Goal: Task Accomplishment & Management: Manage account settings

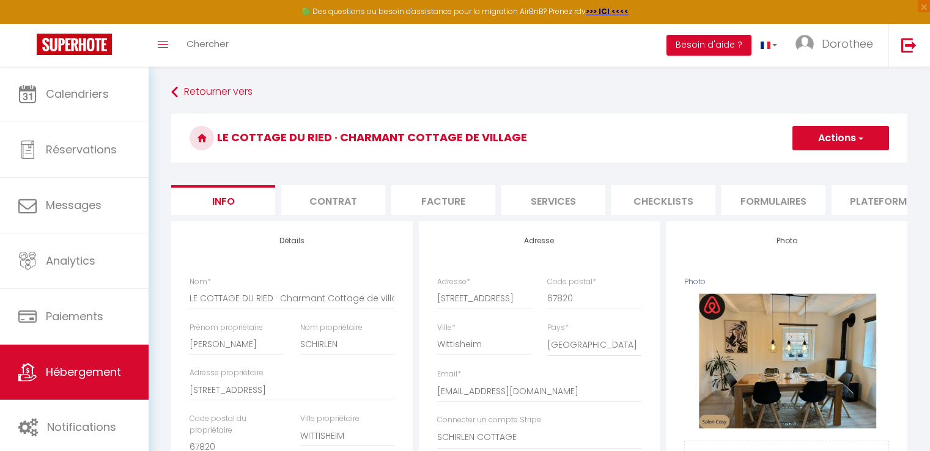
select select "houses"
select select "cottage"
select select "4"
select select "2"
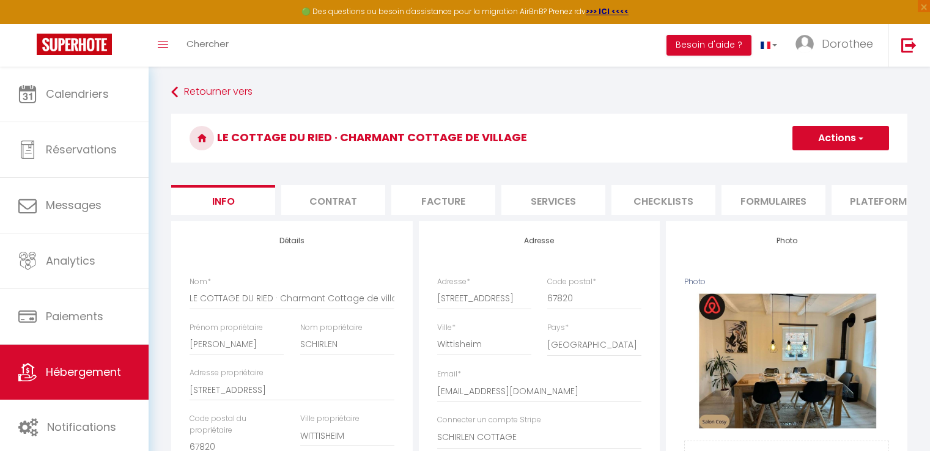
select select "1"
select select "16:00"
select select "22:00"
select select "10:00"
select select "30"
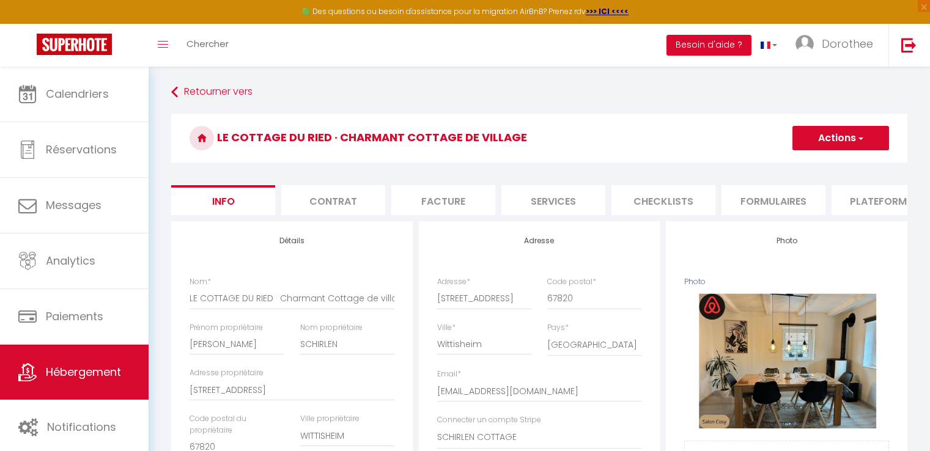
select select "120"
select select "28"
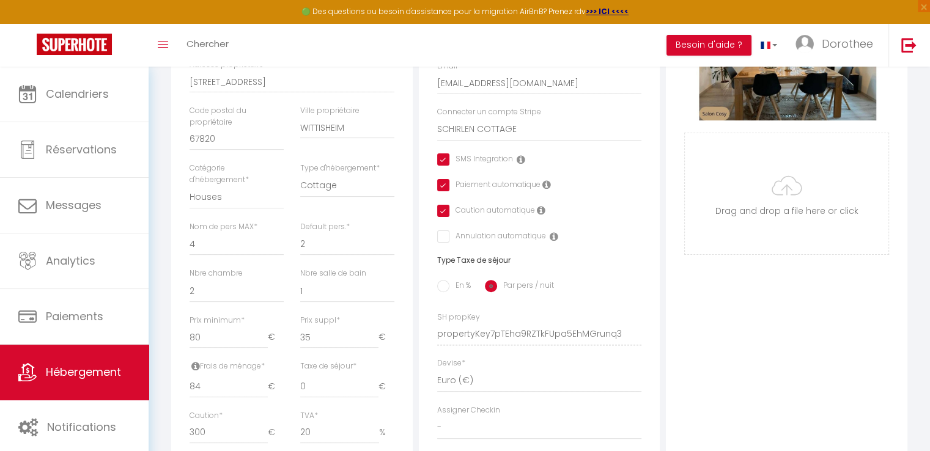
scroll to position [308, 0]
click at [112, 364] on span "Hébergement" at bounding box center [83, 371] width 75 height 15
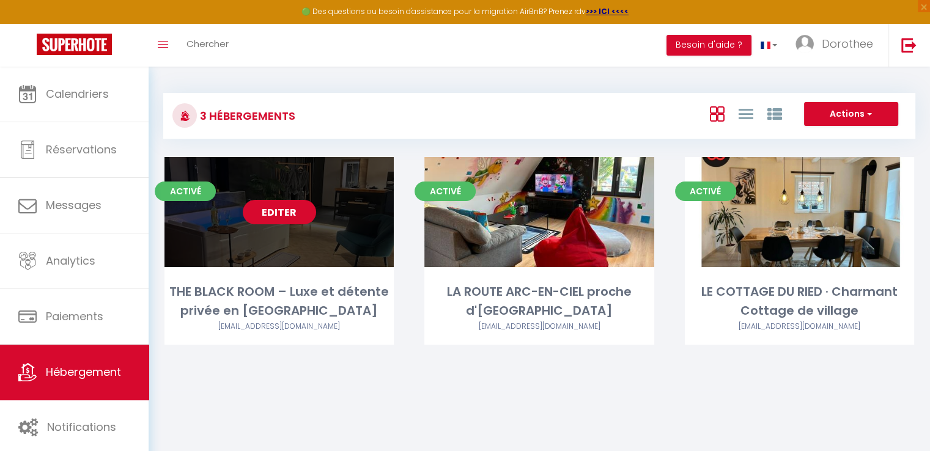
click at [291, 216] on link "Editer" at bounding box center [279, 212] width 73 height 24
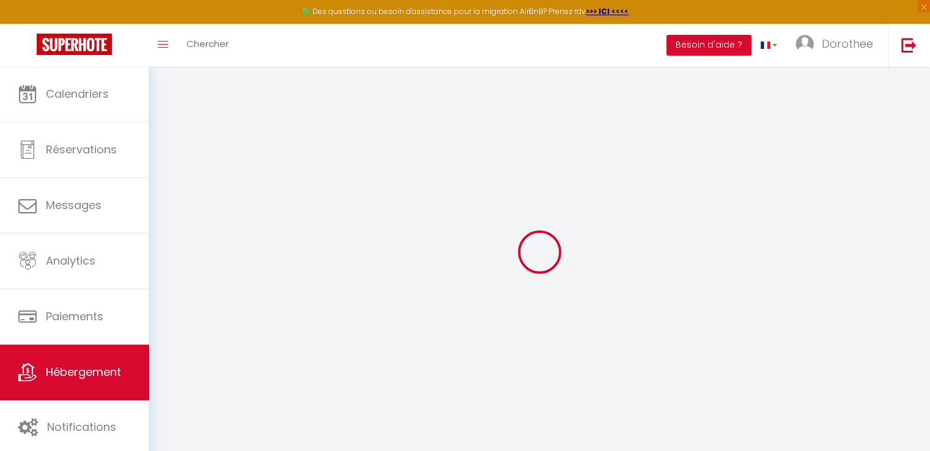
type input "THE BLACK ROOM – Luxe et détente privée en [GEOGRAPHIC_DATA]"
type input "[PERSON_NAME]"
type input "SCHIRLEN"
type input "[STREET_ADDRESS]"
type input "67820"
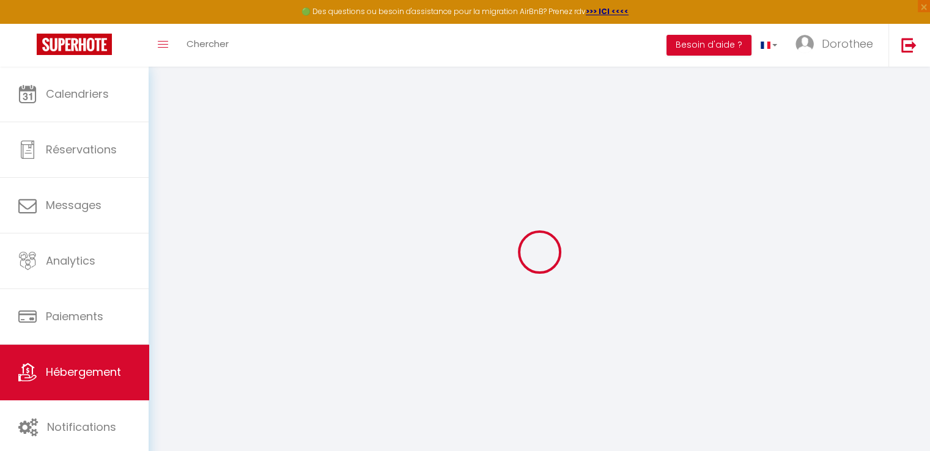
type input "WITTISHEIM"
select select "2"
type input "98"
type input "84"
type input "300"
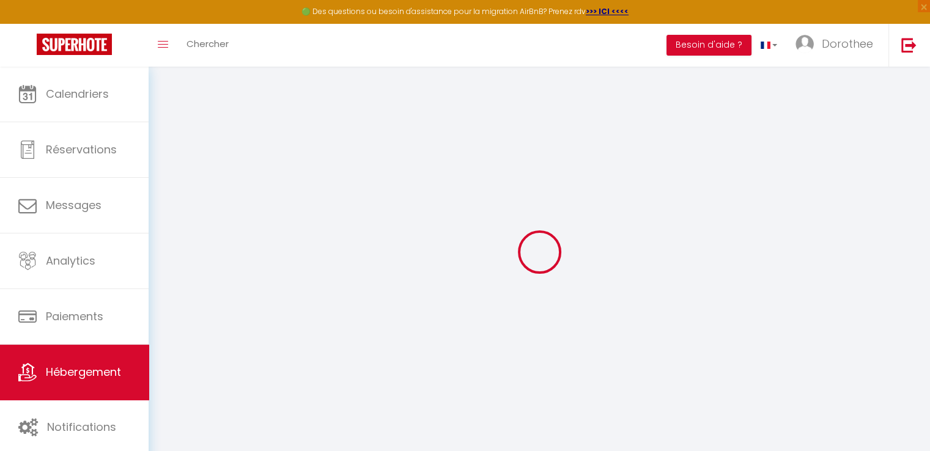
type input "20"
select select
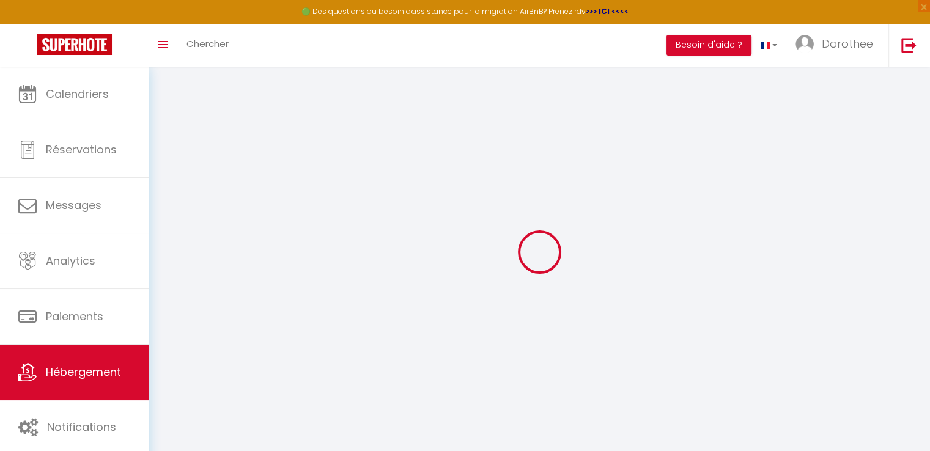
select select
type input "[STREET_ADDRESS]"
type input "67600"
type input "Muttersholtz"
type input "[EMAIL_ADDRESS][DOMAIN_NAME]"
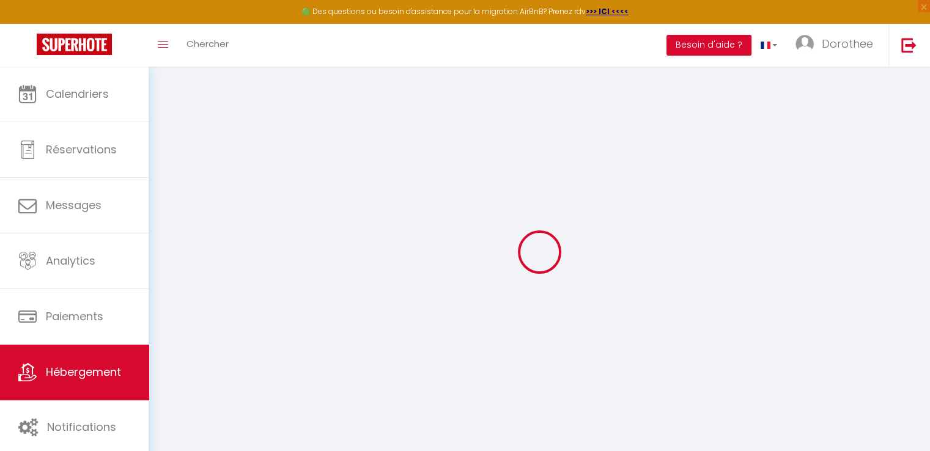
select select "16066"
checkbox input "true"
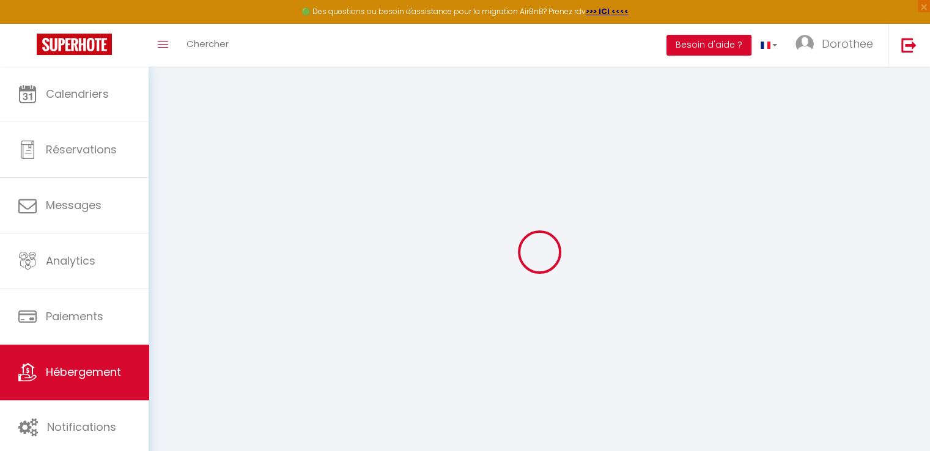
type input "0"
select select
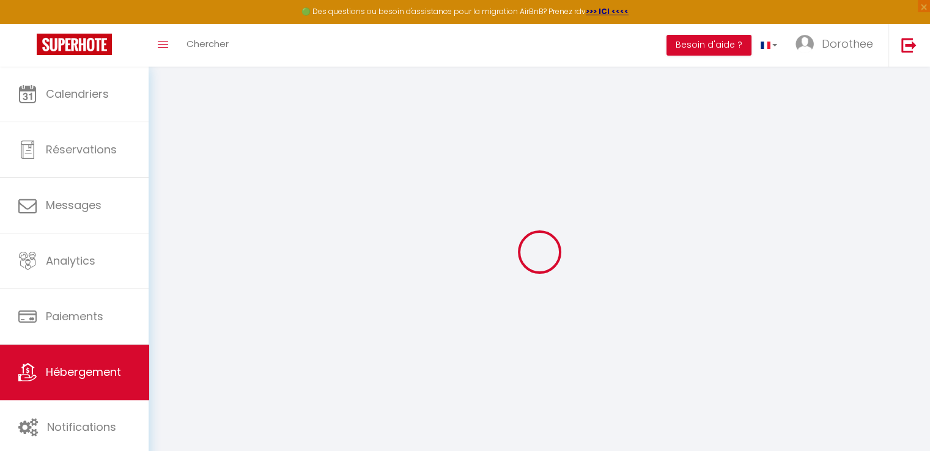
select select
checkbox input "true"
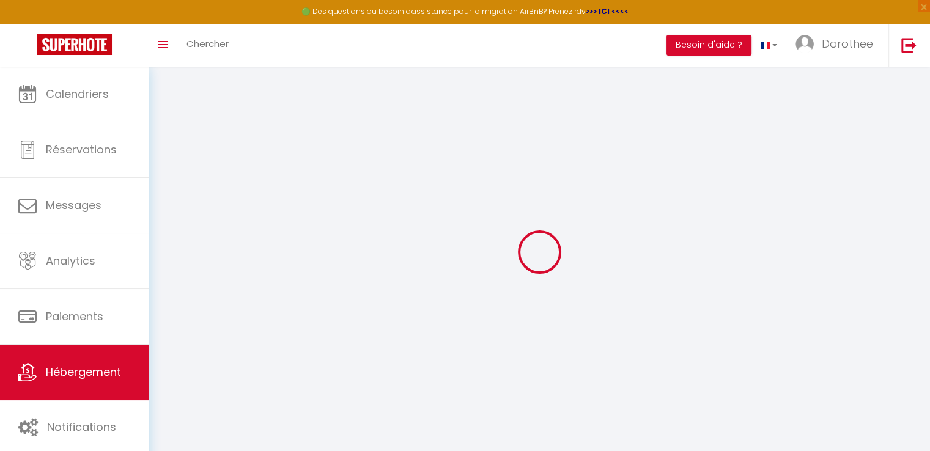
checkbox input "true"
select select
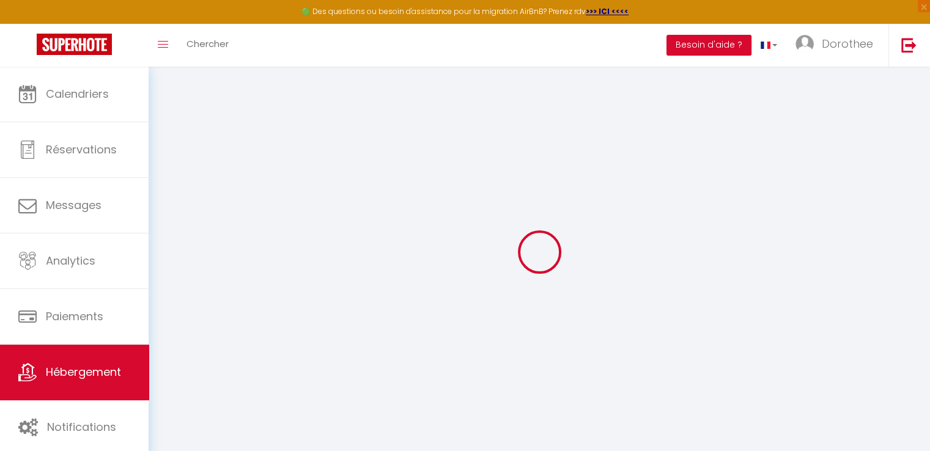
select select
checkbox input "true"
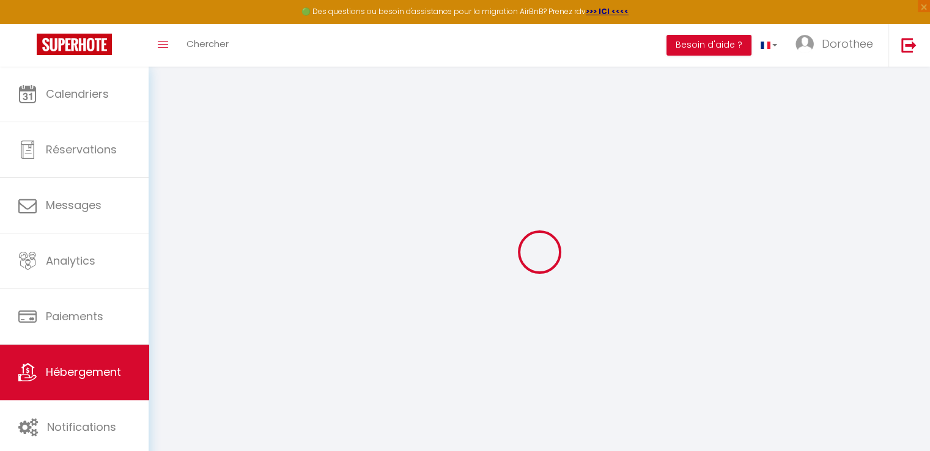
checkbox input "true"
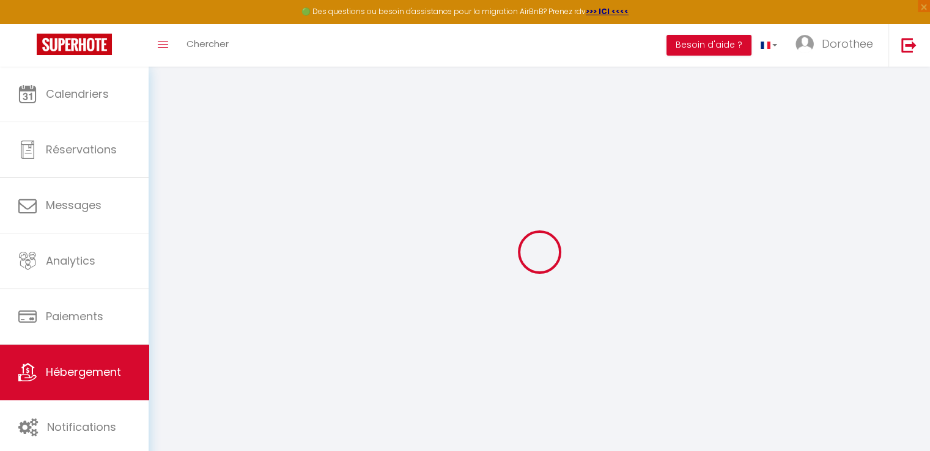
checkbox input "true"
select select "16:00"
select select "20:00"
select select "10:00"
select select "30"
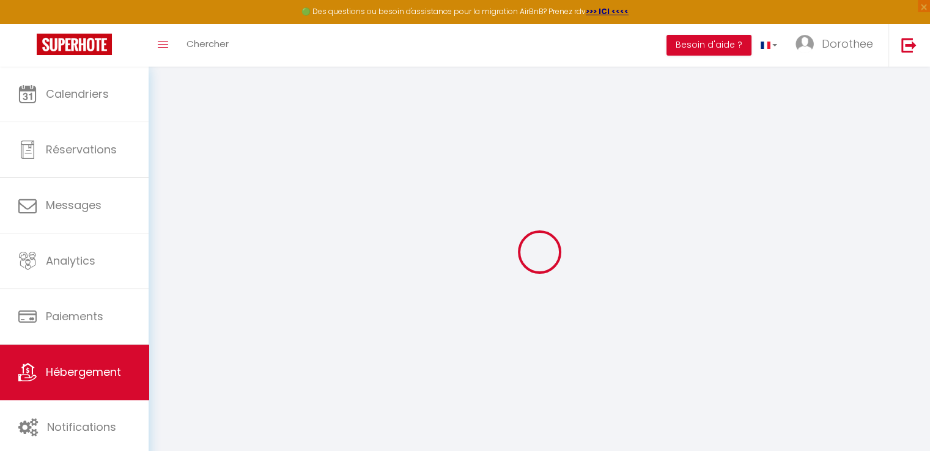
select select "120"
checkbox input "true"
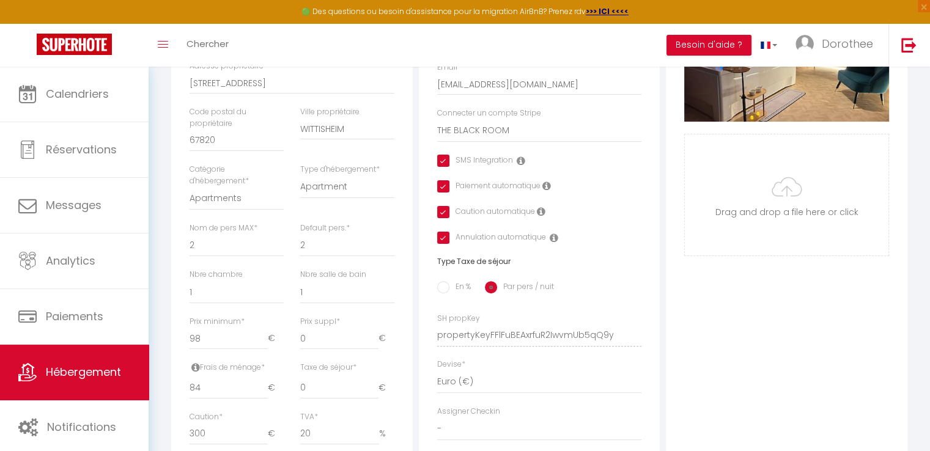
scroll to position [302, 0]
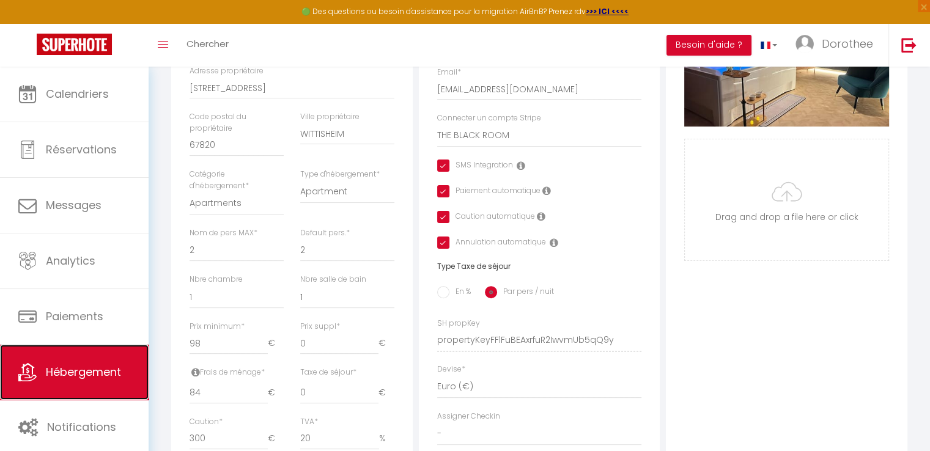
click at [73, 365] on span "Hébergement" at bounding box center [83, 371] width 75 height 15
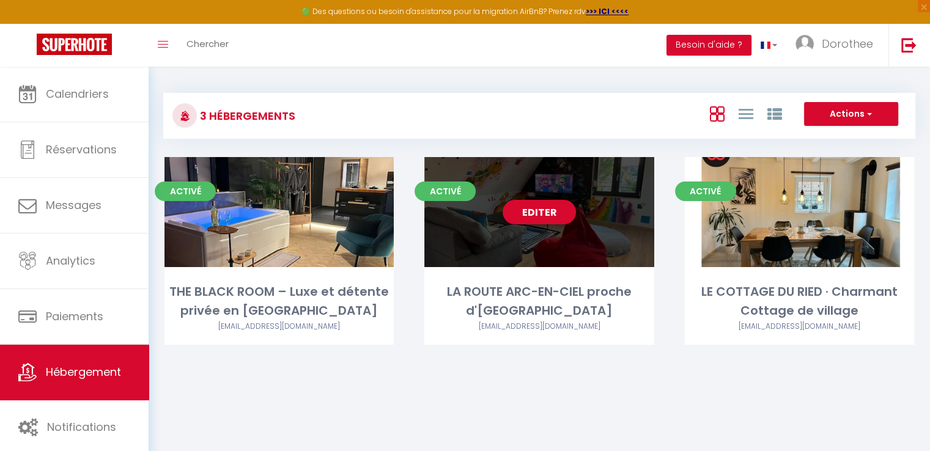
click at [503, 208] on link "Editer" at bounding box center [538, 212] width 73 height 24
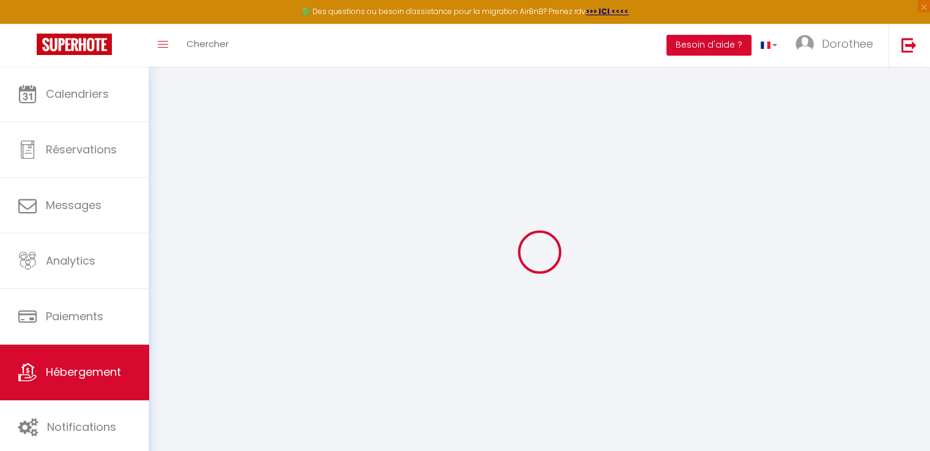
type input "LA ROUTE ARC-EN-CIEL proche d'[GEOGRAPHIC_DATA]"
type input "[PERSON_NAME]"
type input "SCHIRLEN"
type input "[STREET_ADDRESS]"
type input "67820"
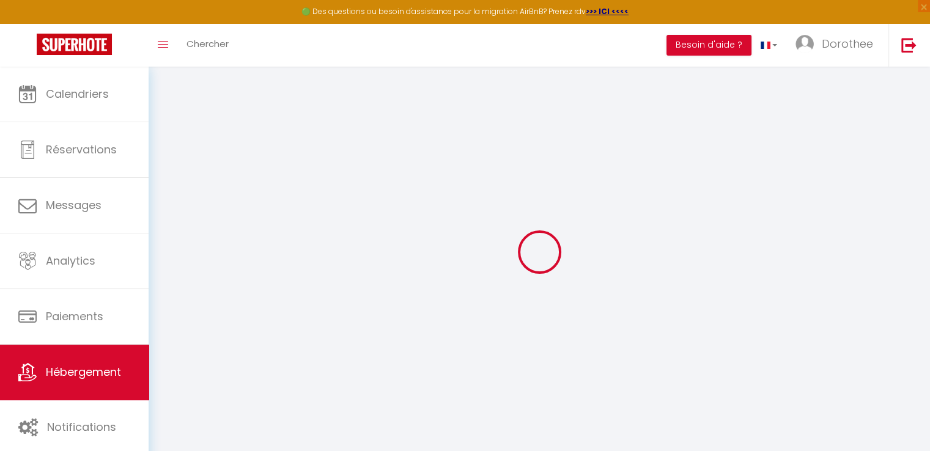
type input "WITTISHEIM"
select select "4"
select select "2"
type input "165"
type input "84"
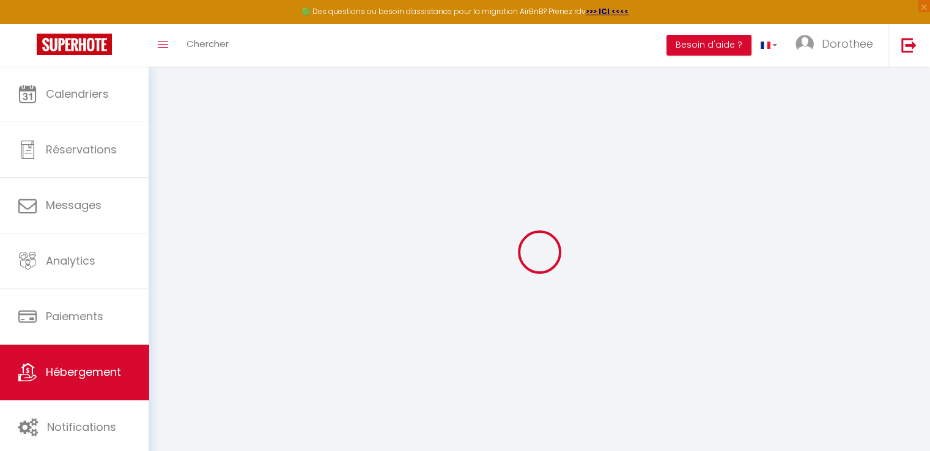
type input "500"
select select
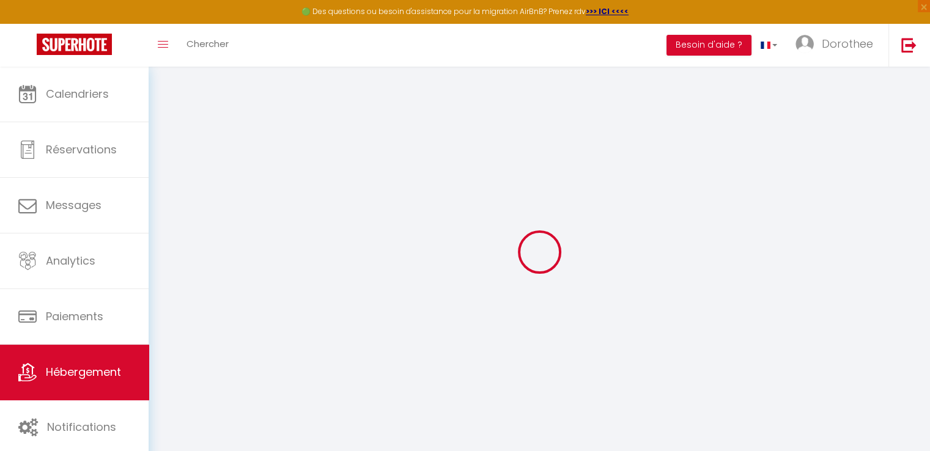
select select
type input "[STREET_ADDRESS]"
type input "67600"
type input "Muttersholtz"
type input "[EMAIL_ADDRESS][DOMAIN_NAME]"
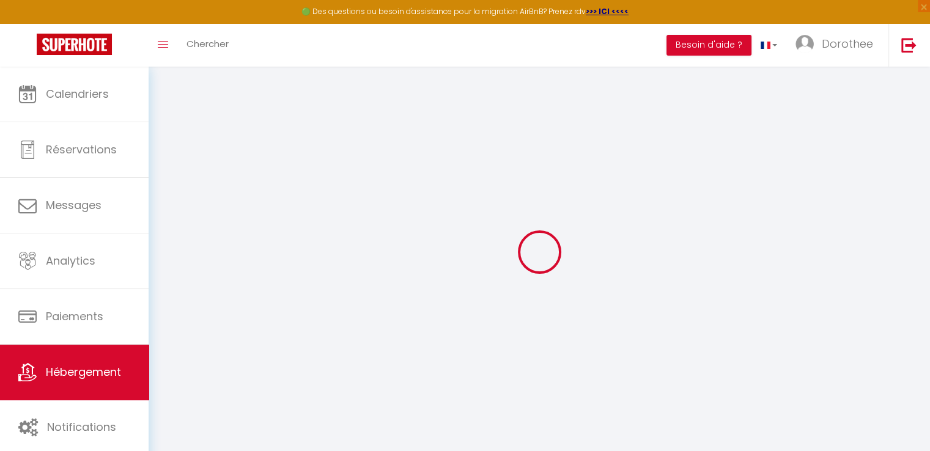
select select
checkbox input "true"
checkbox input "false"
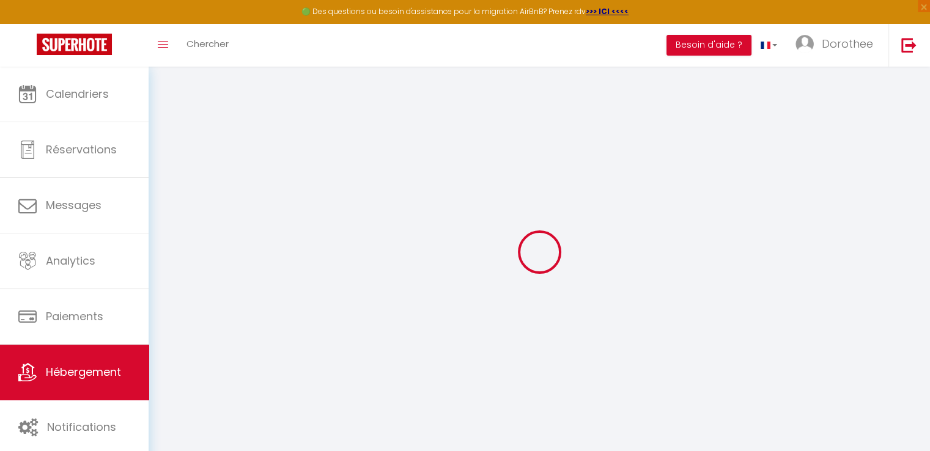
type input "0"
select select
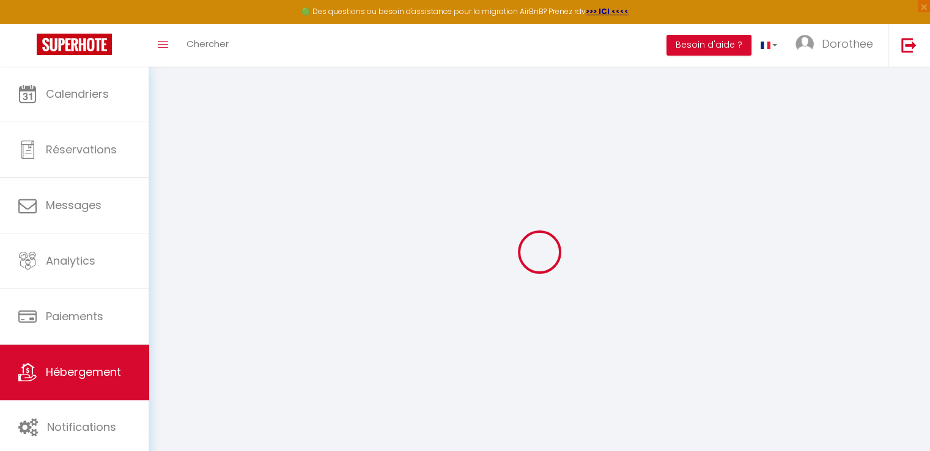
select select
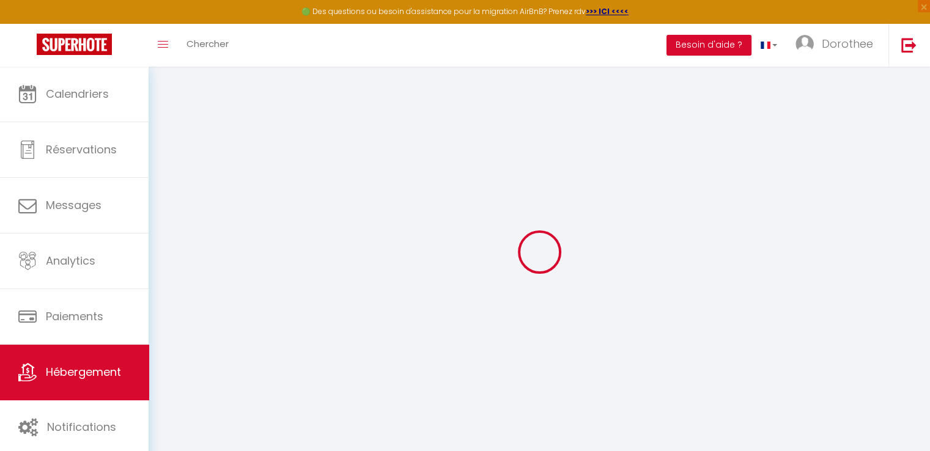
checkbox input "true"
checkbox input "false"
select select
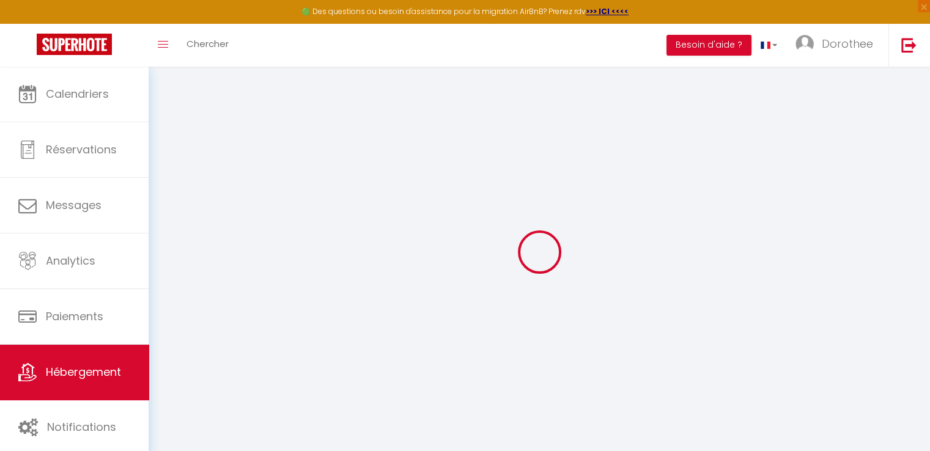
select select
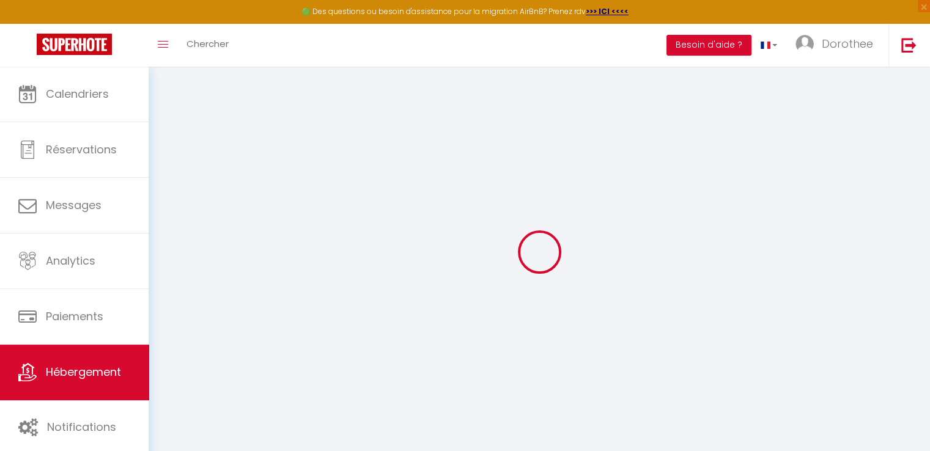
checkbox input "true"
checkbox input "false"
select select
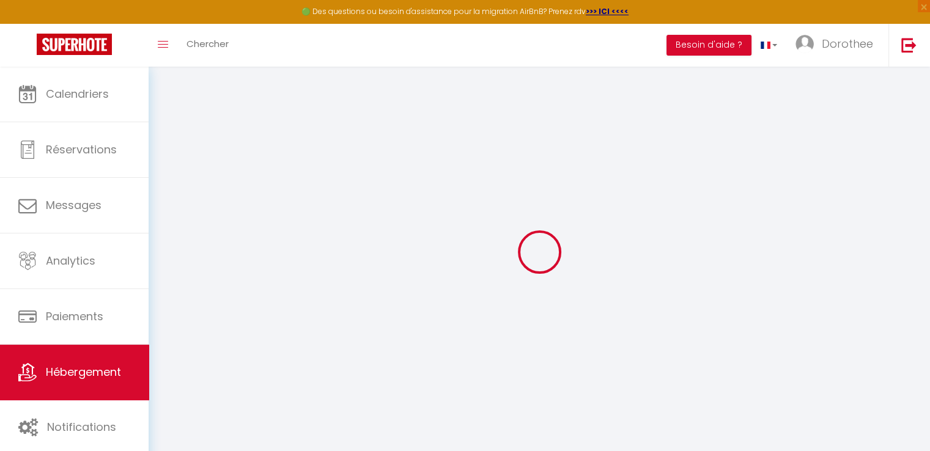
select select
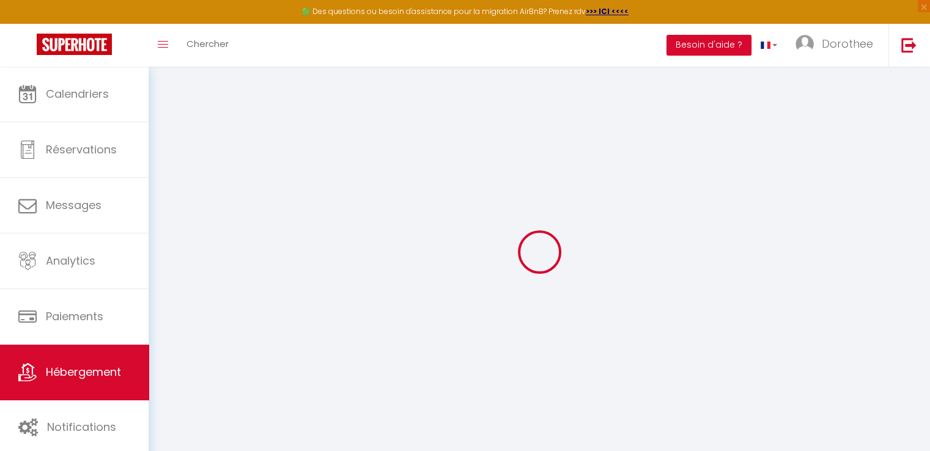
checkbox input "true"
checkbox input "false"
select select
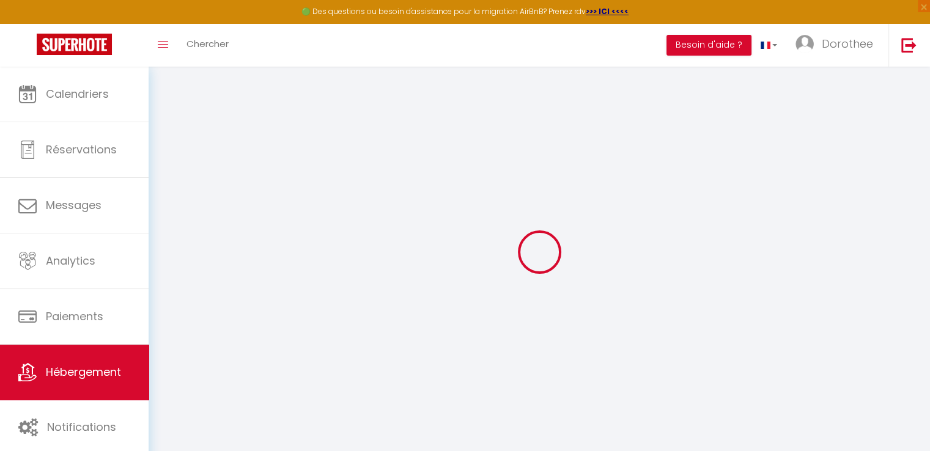
checkbox input "true"
checkbox input "false"
select select "16:00"
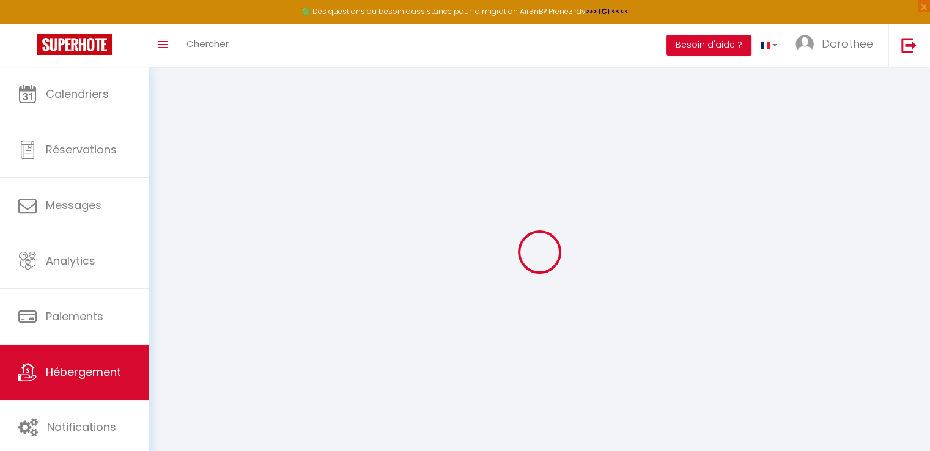
select select "20:00"
select select "10:00"
select select "30"
select select "120"
select select
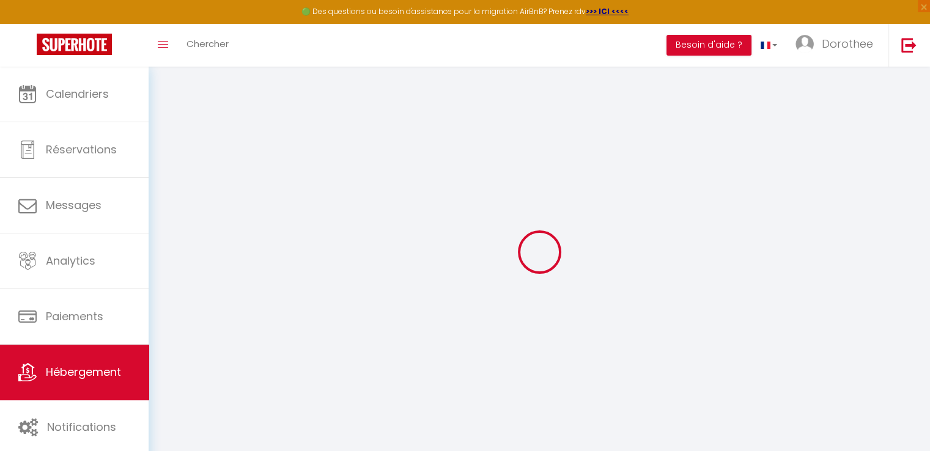
checkbox input "true"
checkbox input "false"
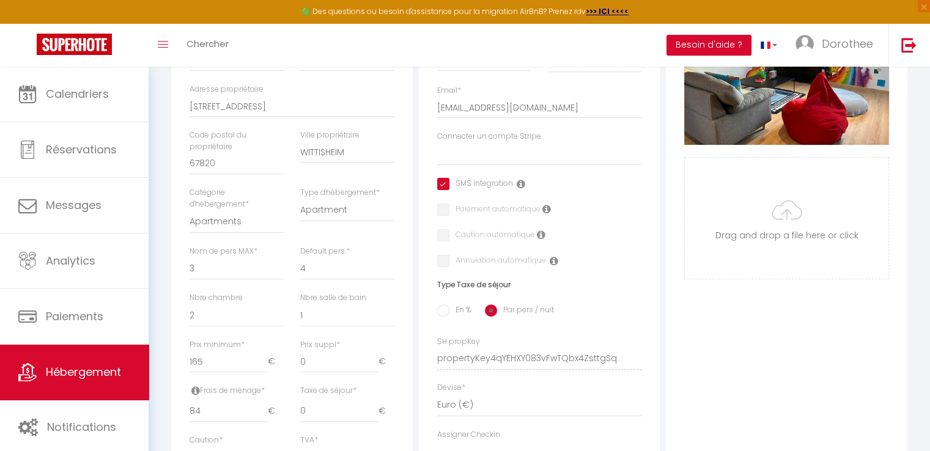
scroll to position [318, 0]
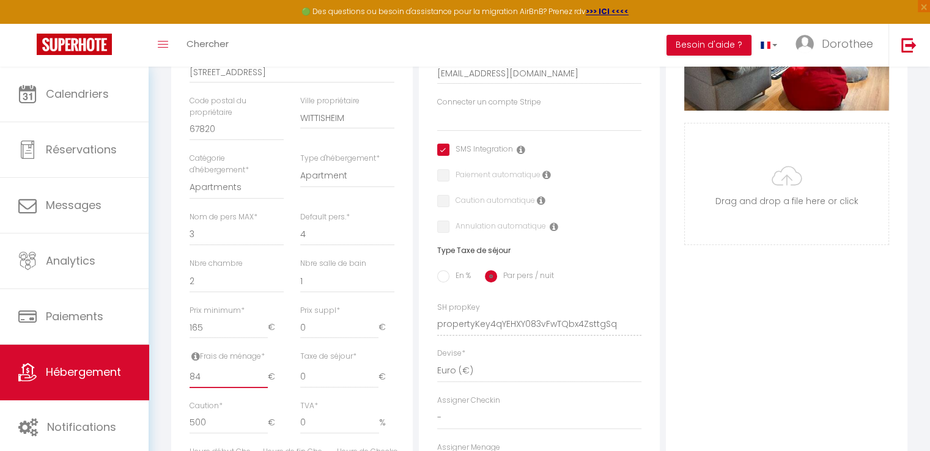
click at [201, 388] on input "84" at bounding box center [228, 377] width 78 height 22
type input "8"
select select
checkbox input "true"
checkbox input "false"
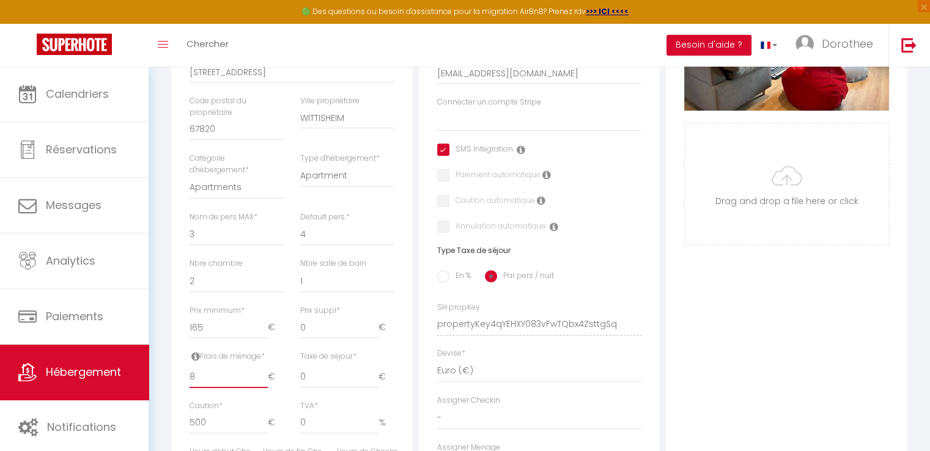
checkbox input "false"
select select
checkbox input "true"
checkbox input "false"
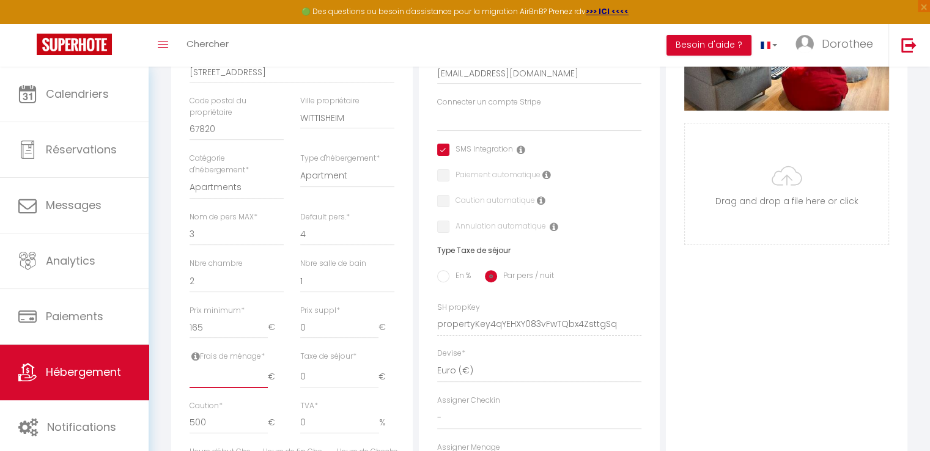
checkbox input "false"
type input "1"
select select
checkbox input "true"
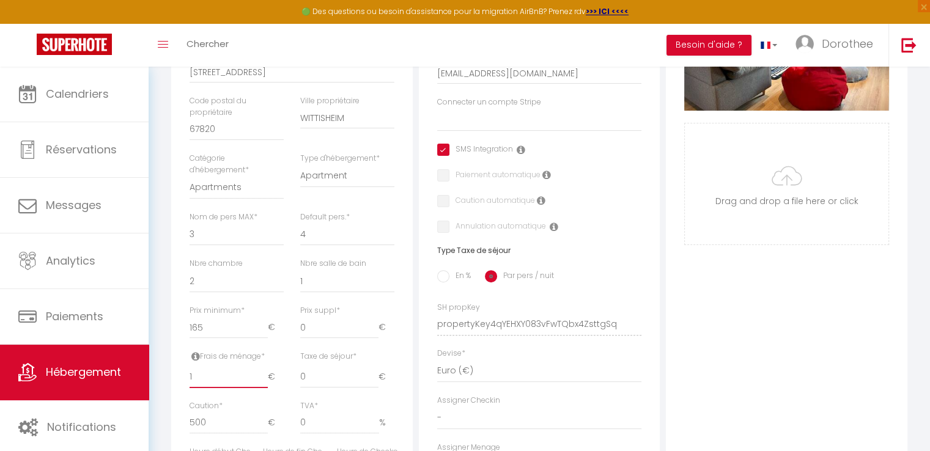
checkbox input "false"
type input "11"
select select
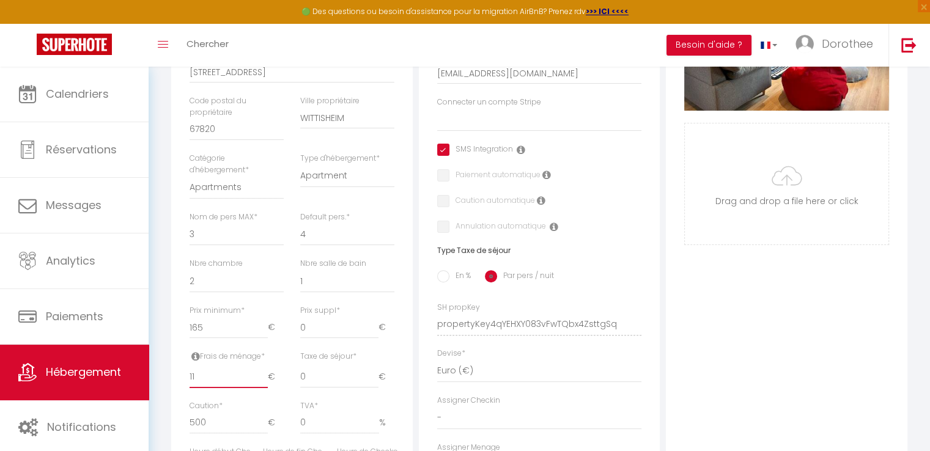
checkbox input "true"
checkbox input "false"
type input "115"
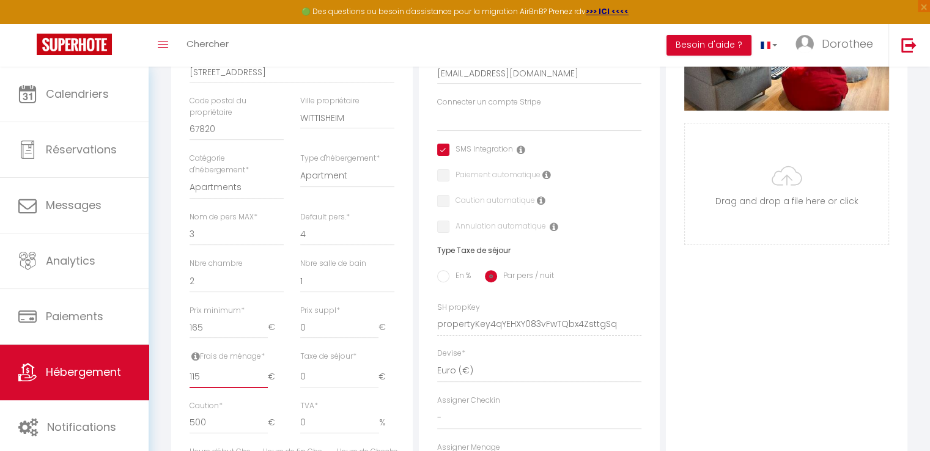
select select
checkbox input "true"
checkbox input "false"
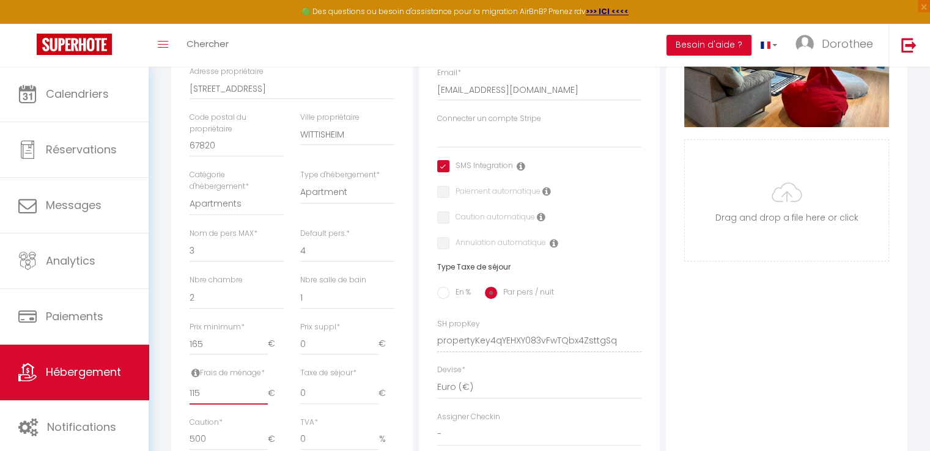
scroll to position [363, 0]
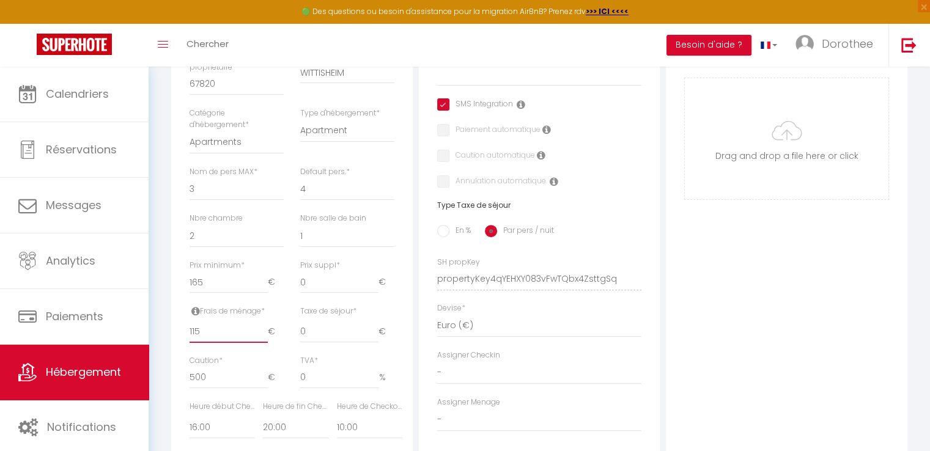
type input "11"
select select
checkbox input "true"
checkbox input "false"
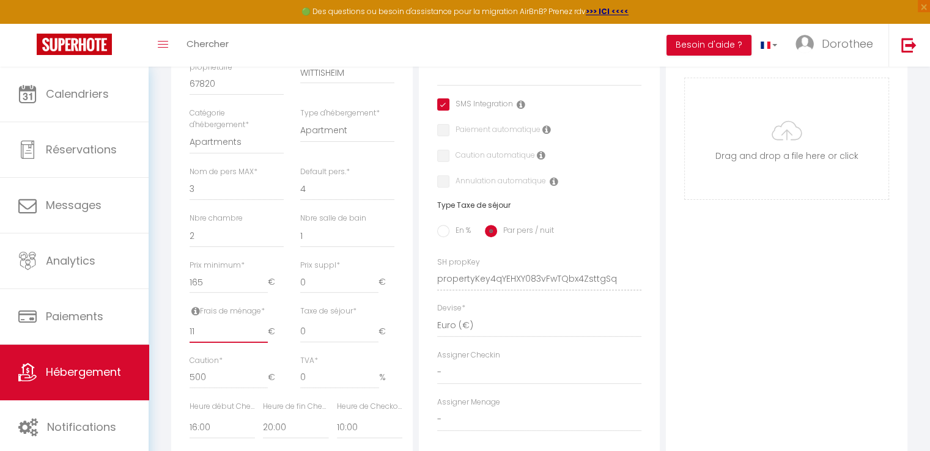
checkbox input "false"
type input "1"
select select
checkbox input "true"
checkbox input "false"
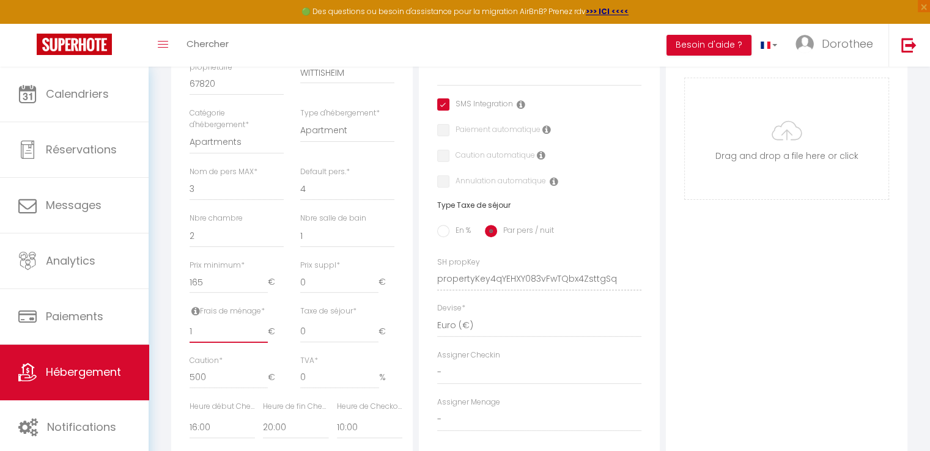
checkbox input "false"
select select
checkbox input "true"
checkbox input "false"
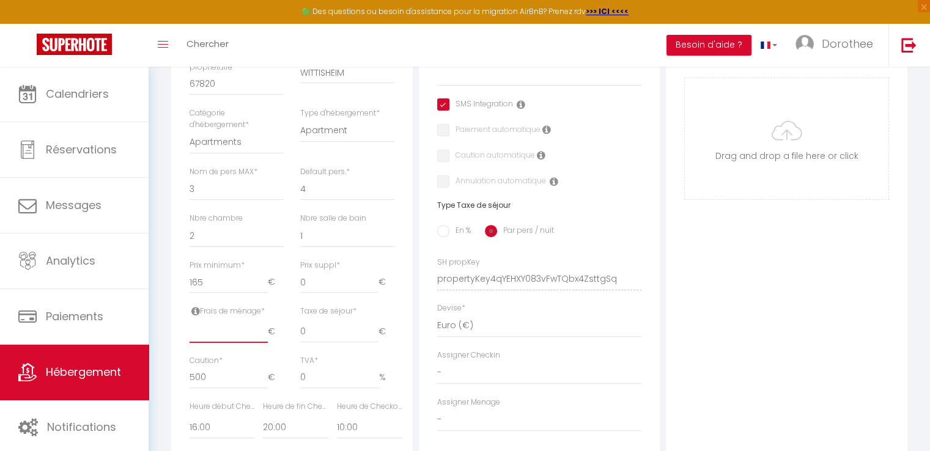
checkbox input "false"
type input "8"
select select
checkbox input "true"
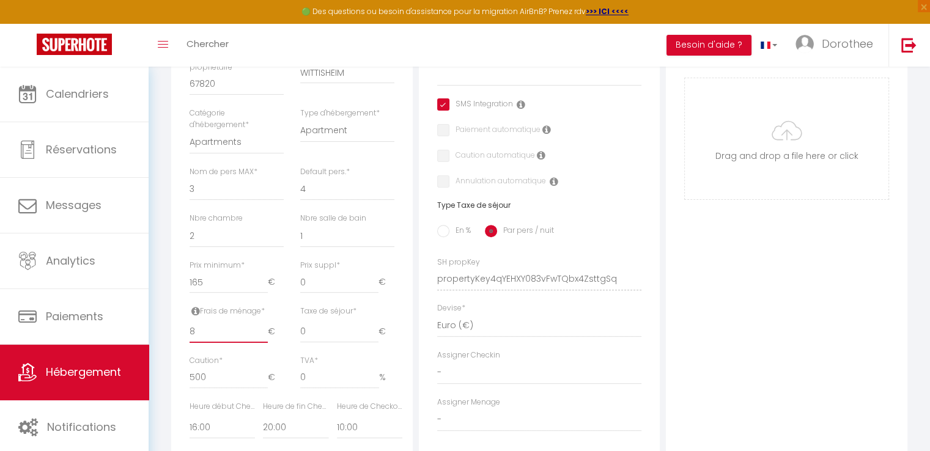
checkbox input "false"
click at [210, 286] on input "165" at bounding box center [228, 282] width 78 height 22
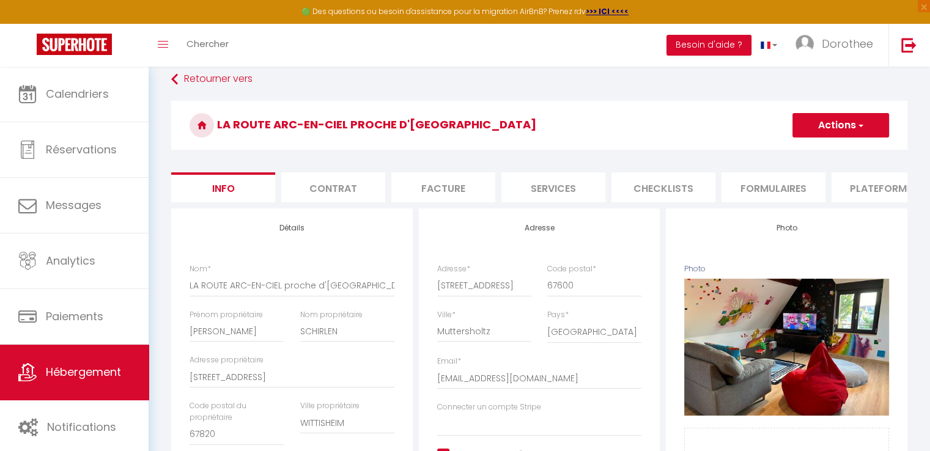
scroll to position [0, 0]
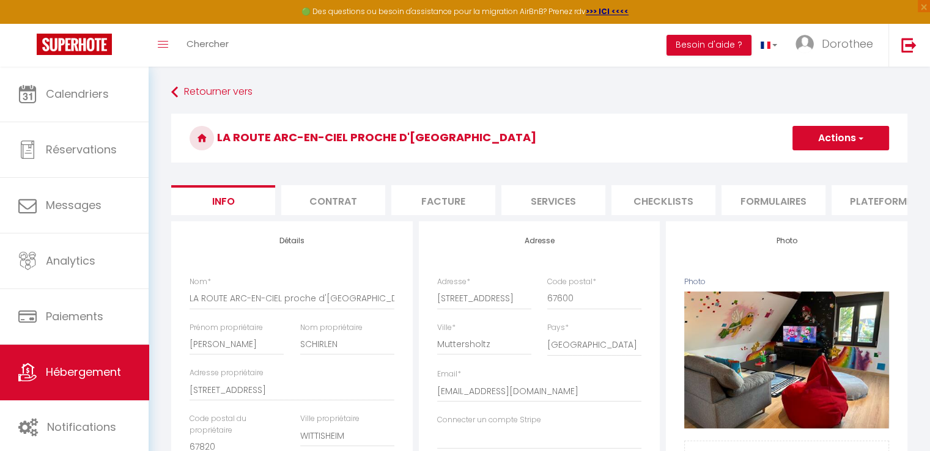
click at [817, 145] on button "Actions" at bounding box center [840, 138] width 97 height 24
click at [773, 165] on input "Enregistrer" at bounding box center [792, 165] width 45 height 12
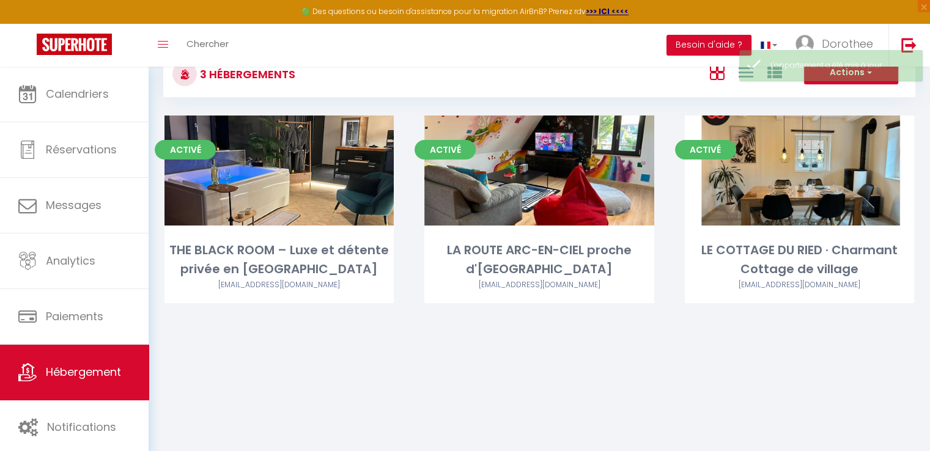
scroll to position [42, 0]
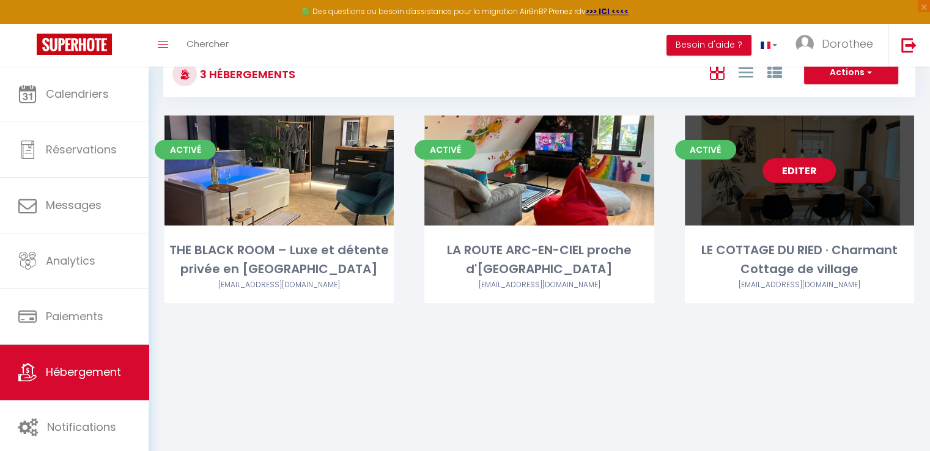
click at [754, 184] on div "Editer" at bounding box center [799, 171] width 229 height 110
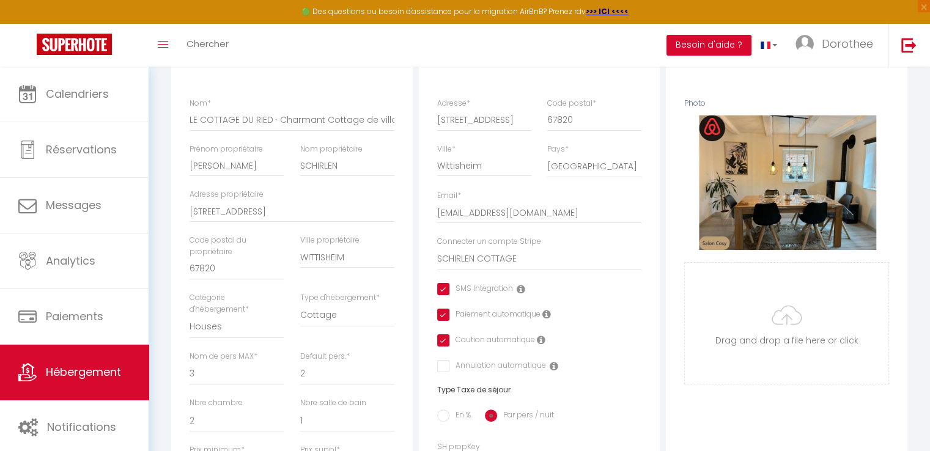
scroll to position [280, 0]
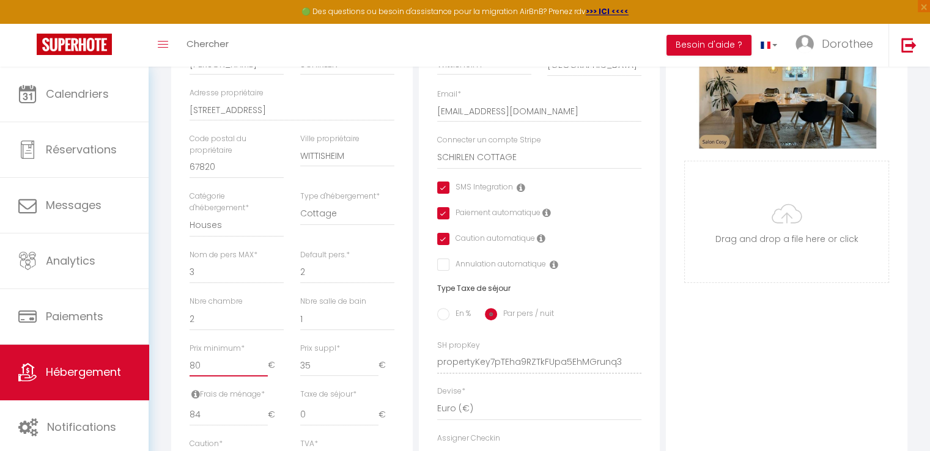
click at [203, 372] on input "80" at bounding box center [228, 365] width 78 height 22
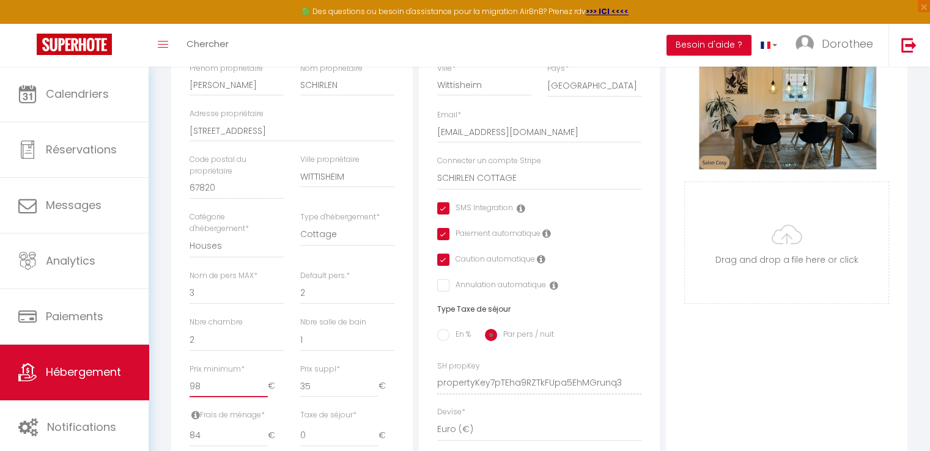
scroll to position [27, 0]
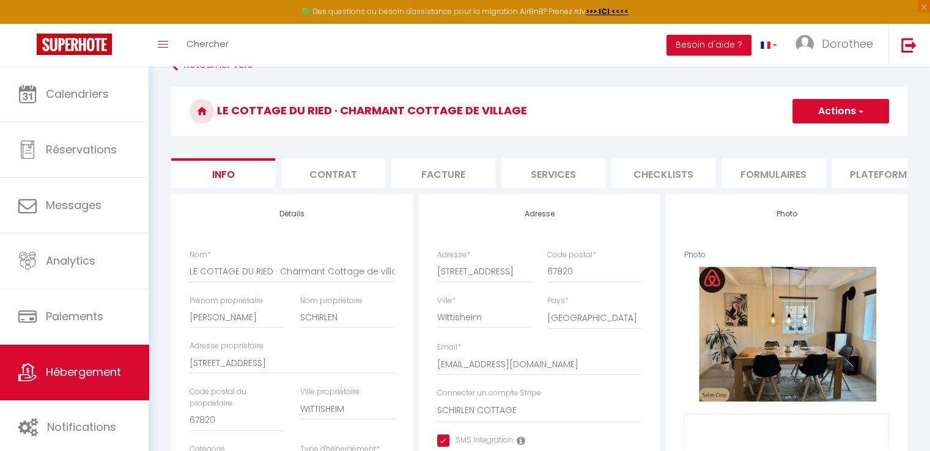
click at [839, 111] on button "Actions" at bounding box center [840, 111] width 97 height 24
click at [792, 138] on input "Enregistrer" at bounding box center [792, 138] width 45 height 12
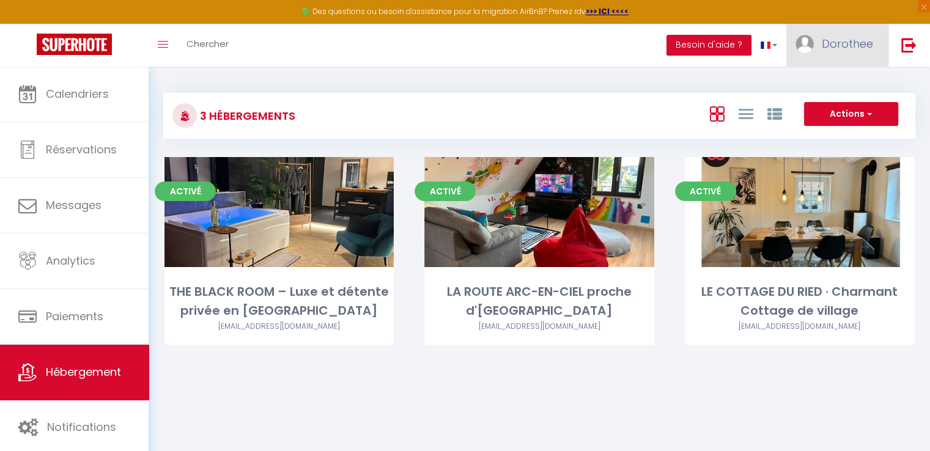
click at [839, 41] on span "Dorothee" at bounding box center [846, 43] width 51 height 15
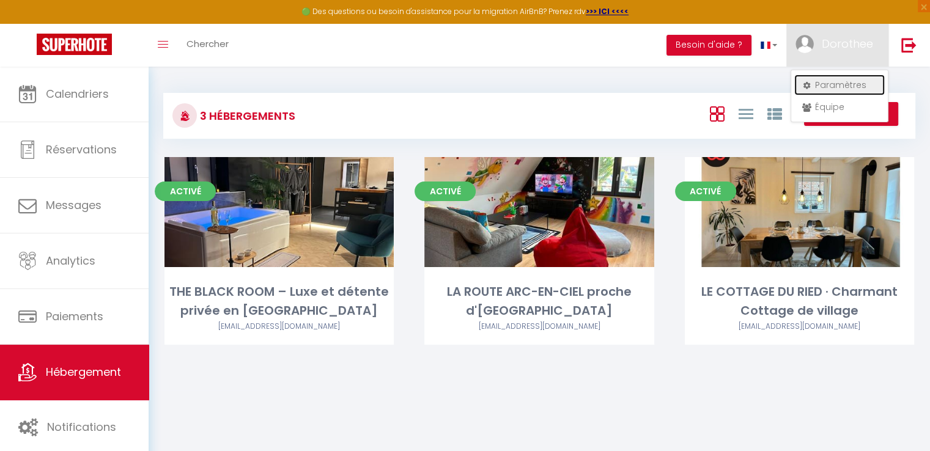
click at [823, 81] on link "Paramètres" at bounding box center [839, 85] width 90 height 21
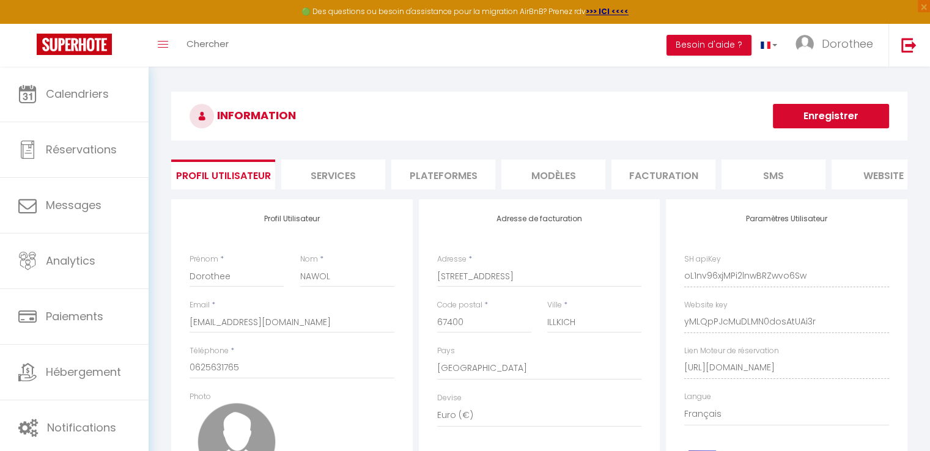
click at [330, 174] on li "Services" at bounding box center [333, 175] width 104 height 30
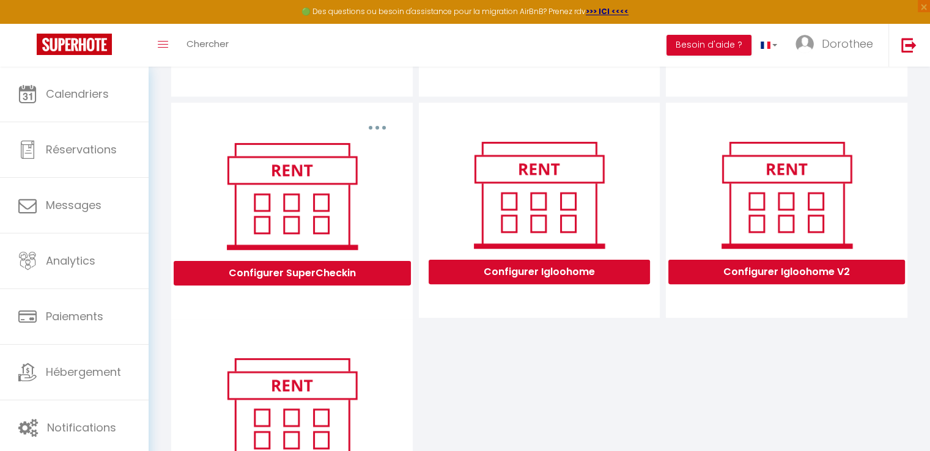
scroll to position [317, 0]
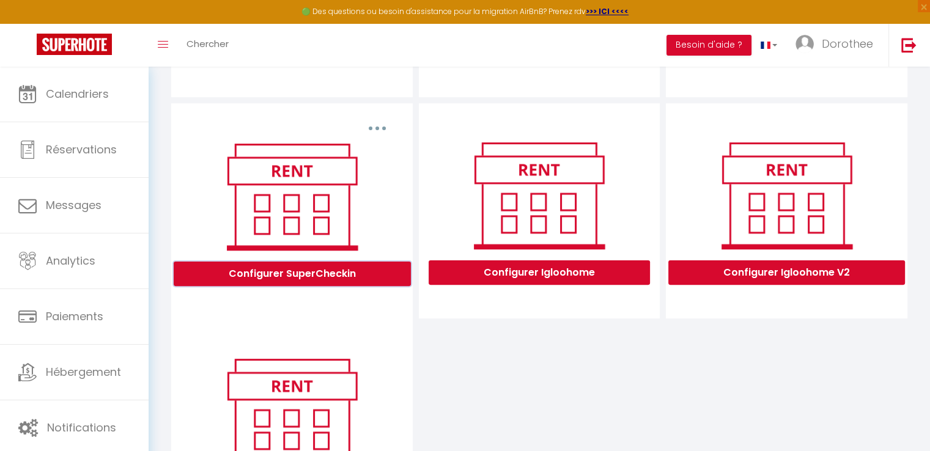
click at [265, 282] on button "Configurer SuperCheckin" at bounding box center [292, 274] width 237 height 24
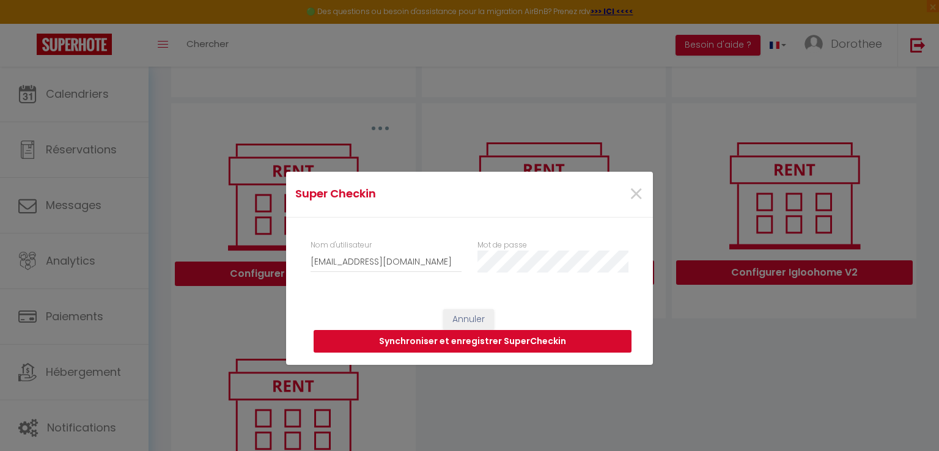
click at [465, 342] on button "Synchroniser et enregistrer SuperCheckin" at bounding box center [473, 341] width 318 height 23
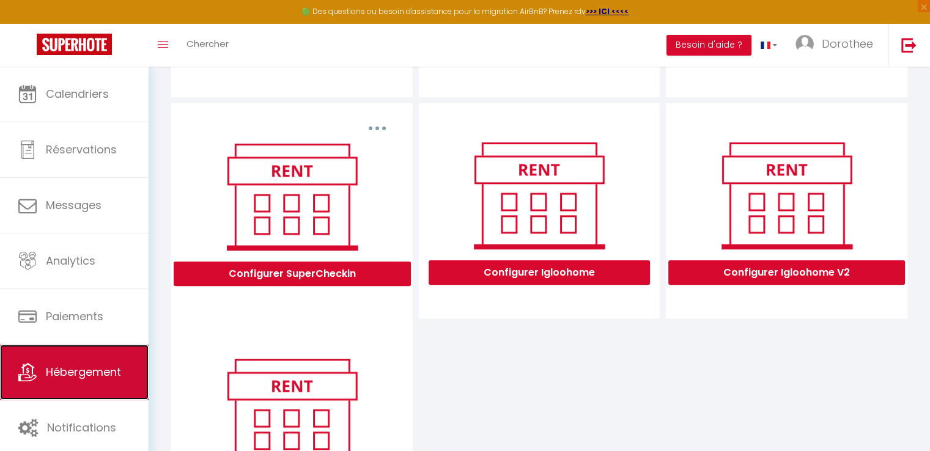
click at [93, 375] on span "Hébergement" at bounding box center [83, 371] width 75 height 15
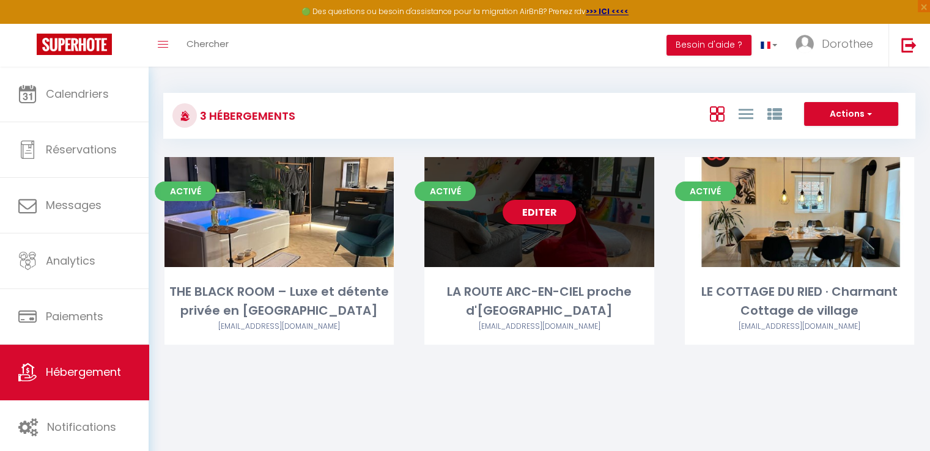
click at [532, 219] on link "Editer" at bounding box center [538, 212] width 73 height 24
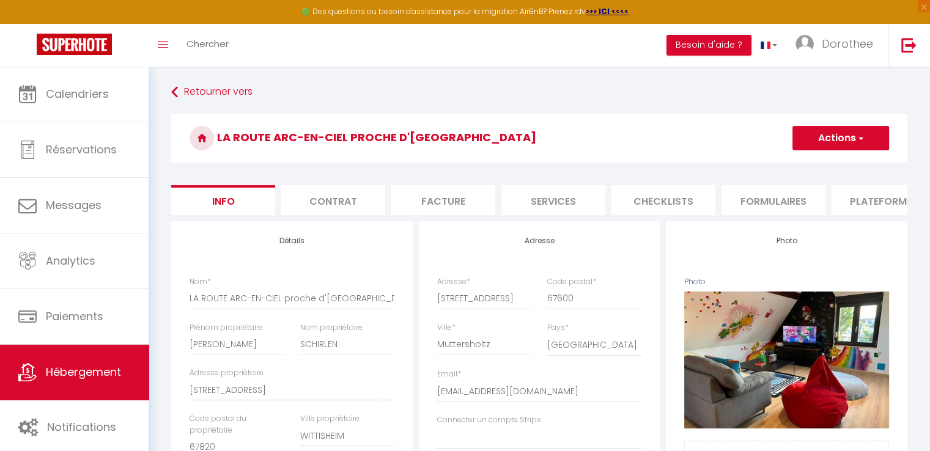
click at [542, 204] on li "Services" at bounding box center [553, 200] width 104 height 30
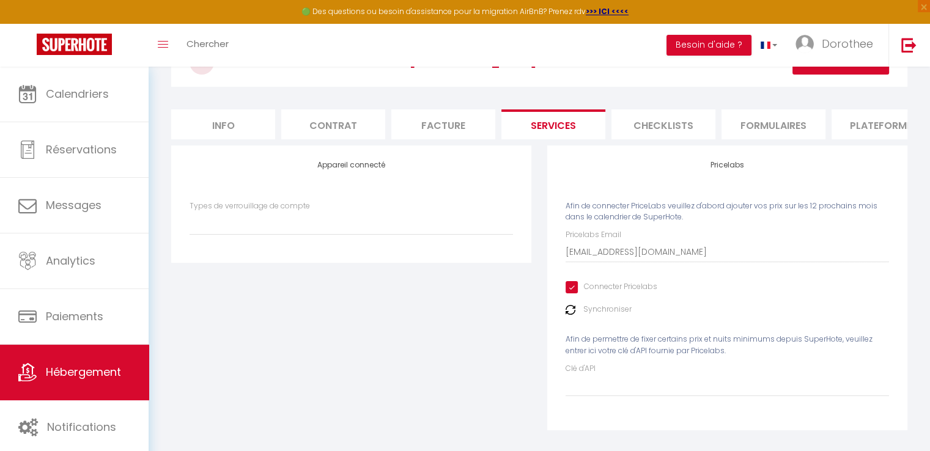
scroll to position [95, 0]
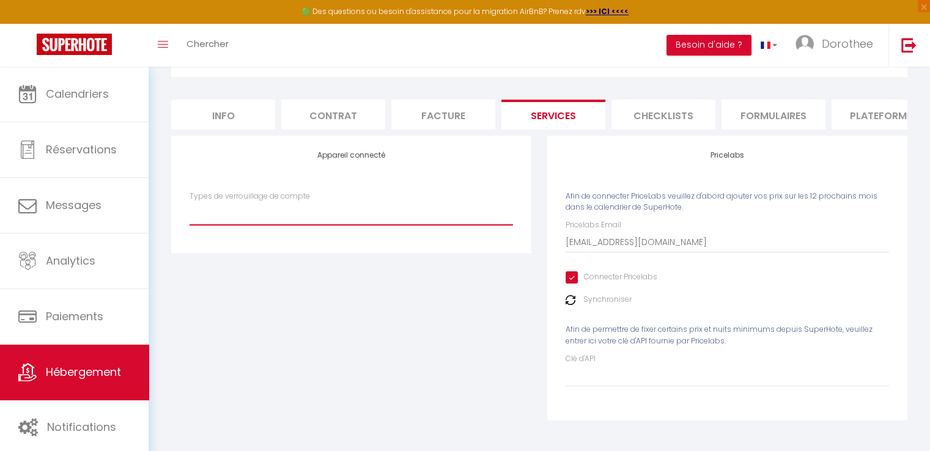
click at [291, 208] on select "SuperCheckin" at bounding box center [350, 213] width 323 height 23
click at [189, 202] on select "SuperCheckin" at bounding box center [350, 213] width 323 height 23
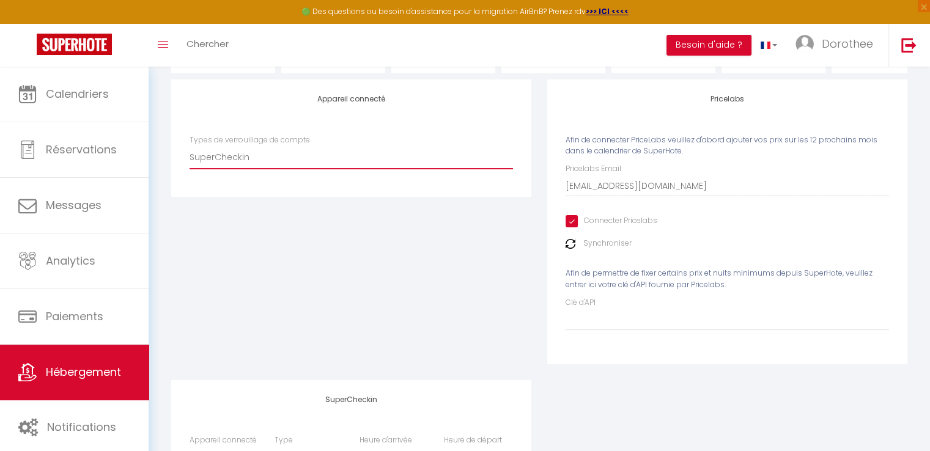
scroll to position [321, 0]
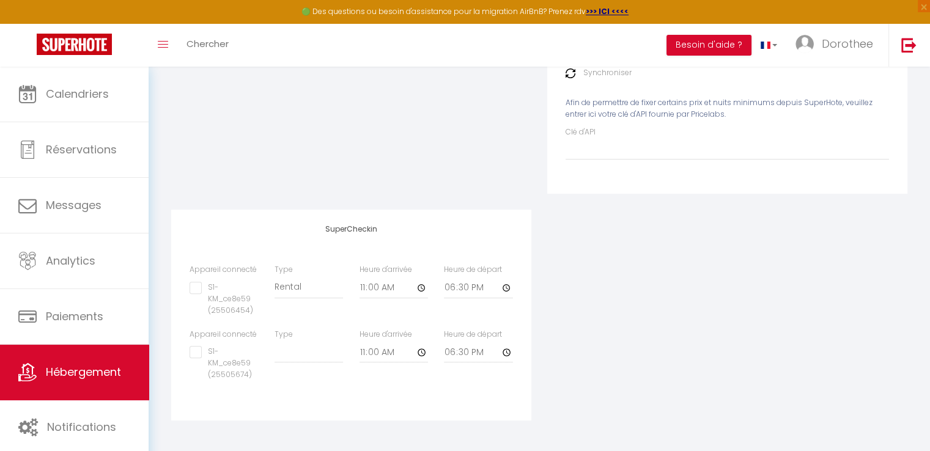
click at [193, 289] on input "S1-KM_ce8e59 (25506454)" at bounding box center [223, 288] width 69 height 12
click at [200, 354] on input "S1-KM_ce8e59 (25505674)" at bounding box center [223, 352] width 69 height 12
click at [455, 287] on input "18:30" at bounding box center [478, 288] width 69 height 22
click at [506, 287] on input "18:30" at bounding box center [478, 288] width 69 height 22
click at [507, 350] on input "18:30" at bounding box center [478, 352] width 69 height 22
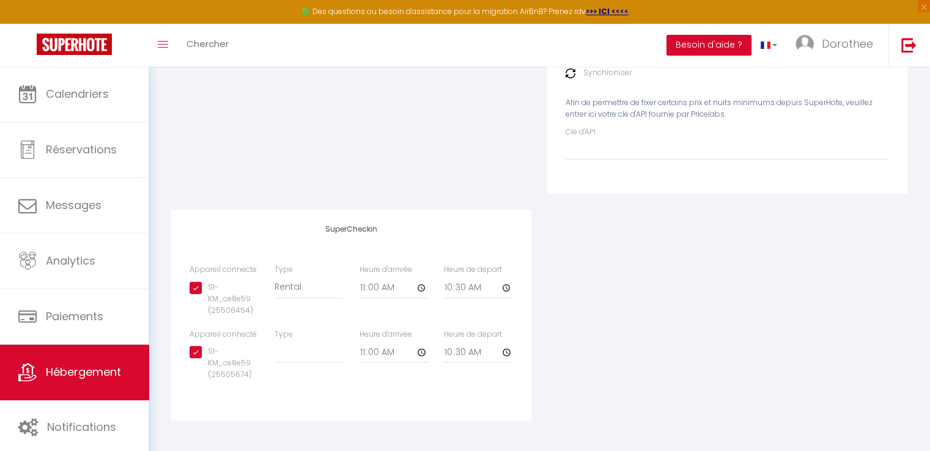
click at [487, 368] on div "Heure de départ 10:30" at bounding box center [478, 361] width 85 height 64
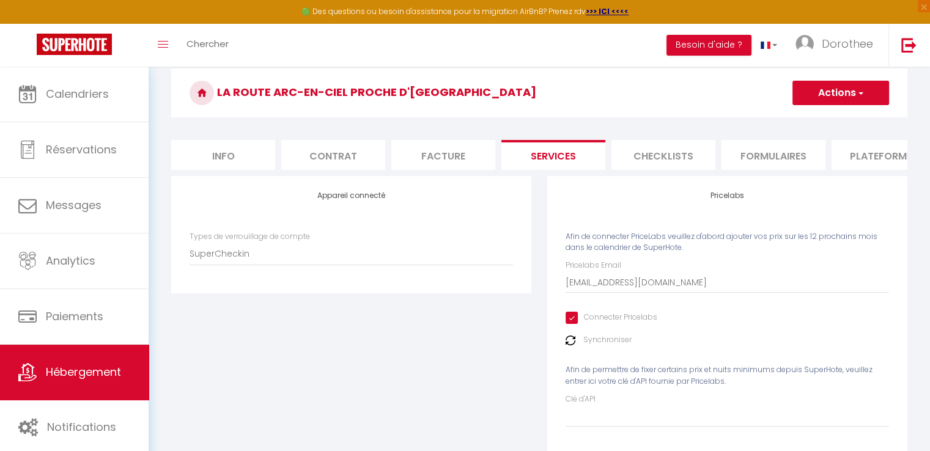
scroll to position [18, 0]
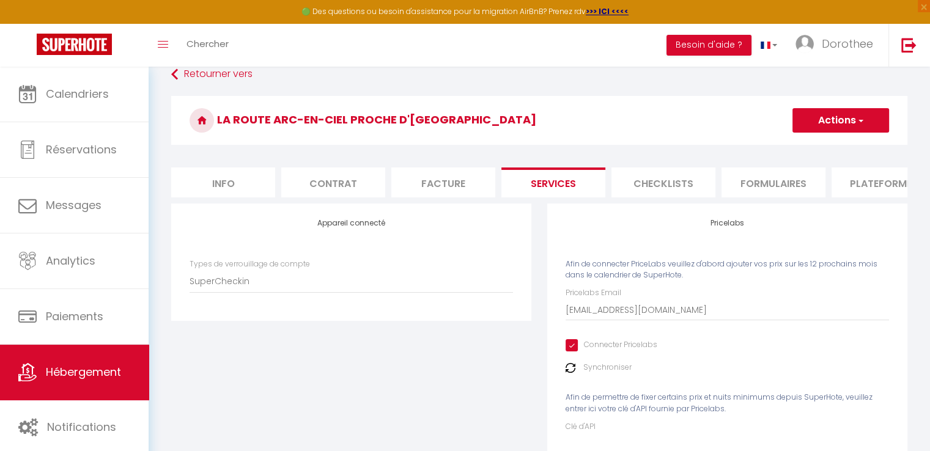
click at [834, 116] on button "Actions" at bounding box center [840, 120] width 97 height 24
click at [825, 153] on link "Enregistrer" at bounding box center [840, 147] width 97 height 16
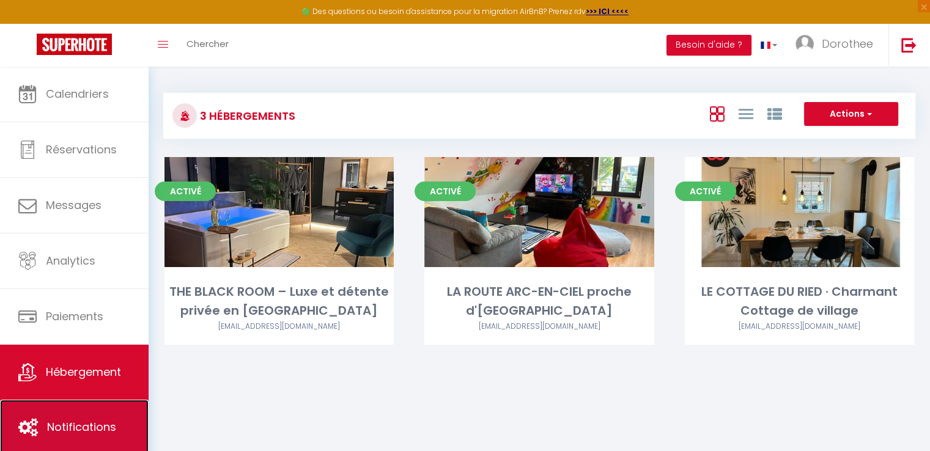
click at [56, 435] on link "Notifications" at bounding box center [74, 427] width 149 height 55
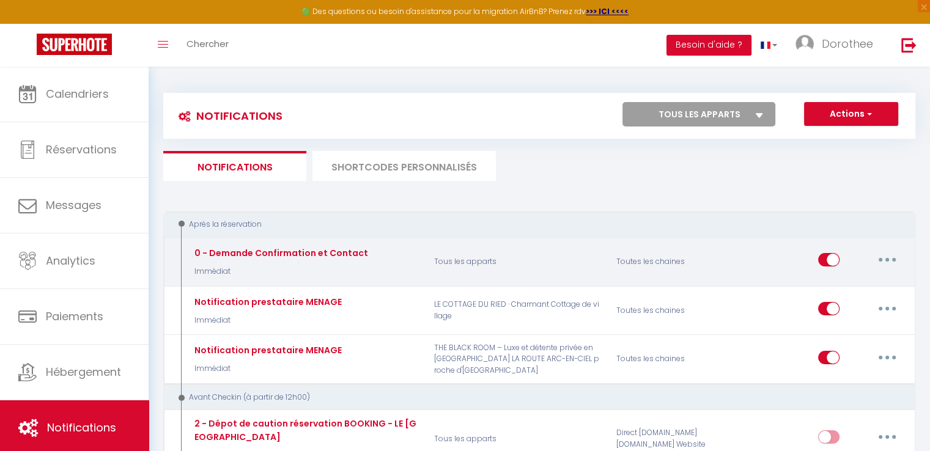
click at [888, 254] on button "button" at bounding box center [887, 260] width 34 height 20
click at [835, 284] on link "Editer" at bounding box center [855, 287] width 90 height 21
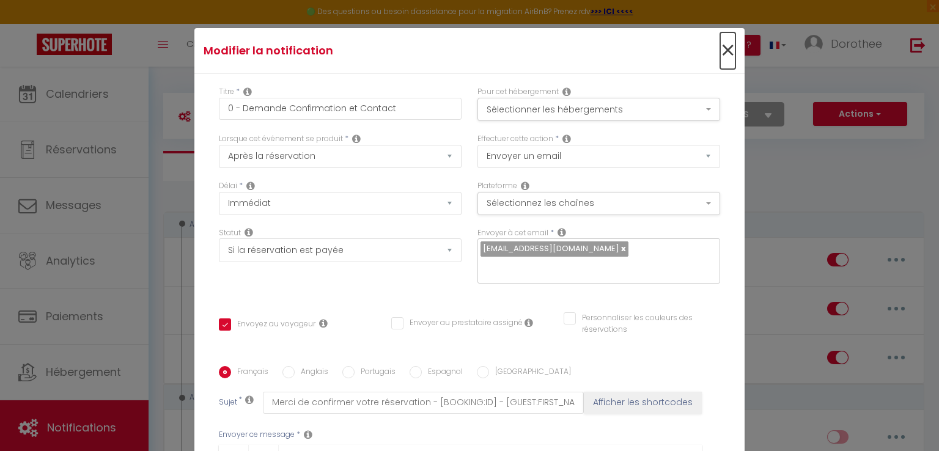
click at [720, 50] on span "×" at bounding box center [727, 50] width 15 height 37
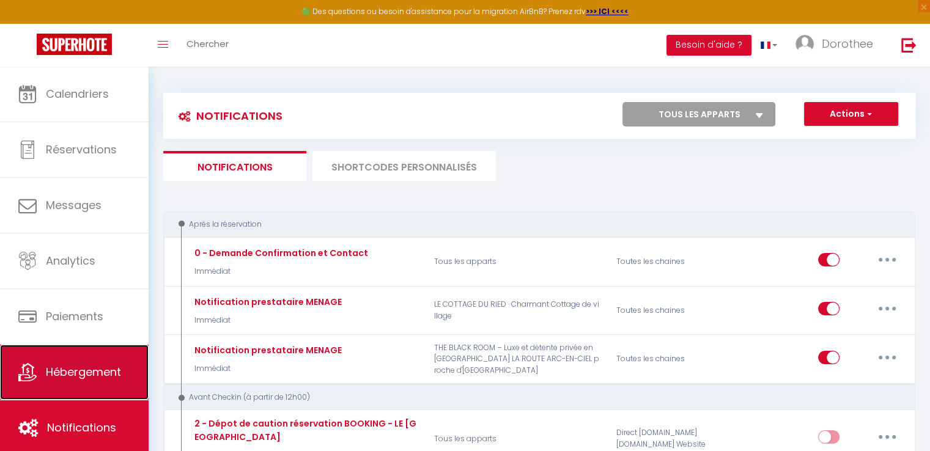
click at [79, 360] on link "Hébergement" at bounding box center [74, 372] width 149 height 55
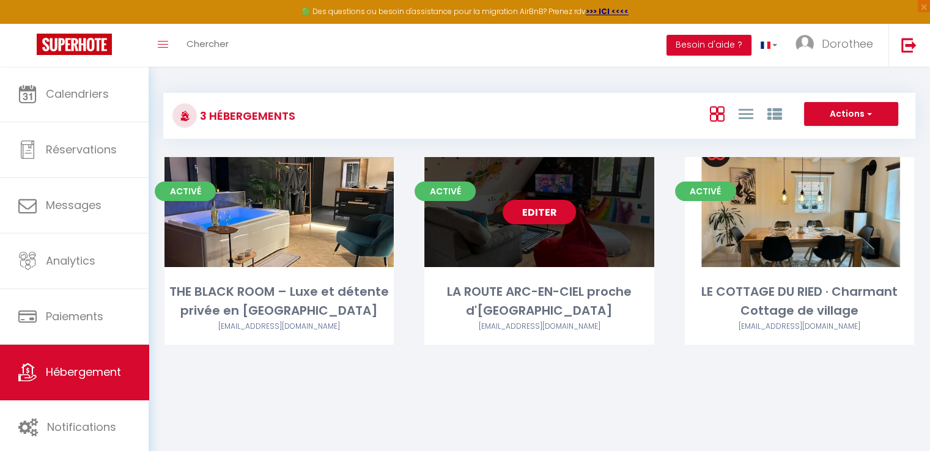
click at [502, 232] on div "Editer" at bounding box center [538, 212] width 229 height 110
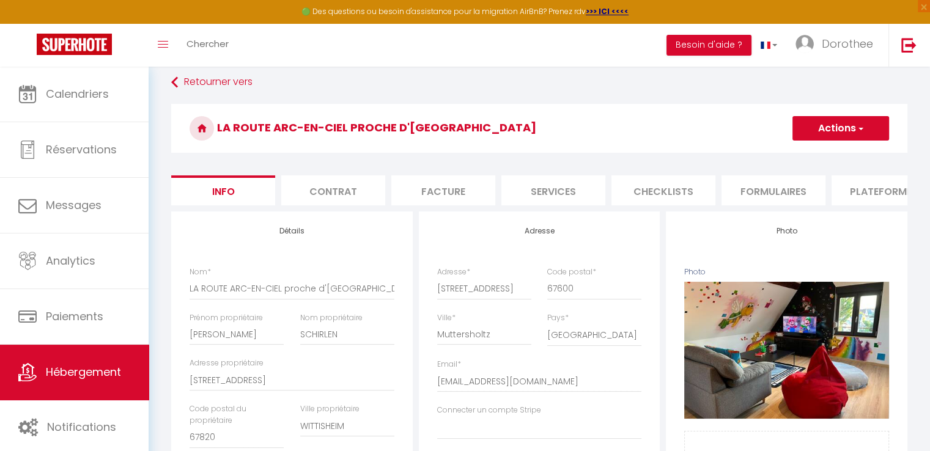
scroll to position [27, 0]
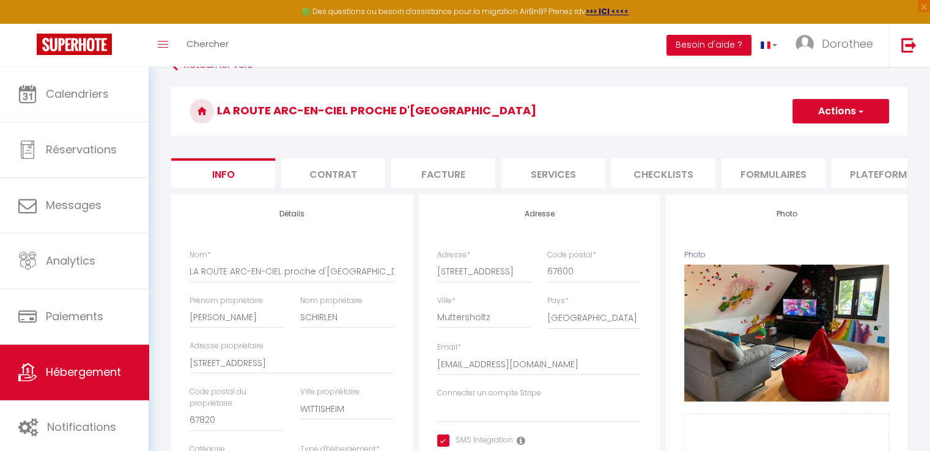
click at [543, 176] on li "Services" at bounding box center [553, 173] width 104 height 30
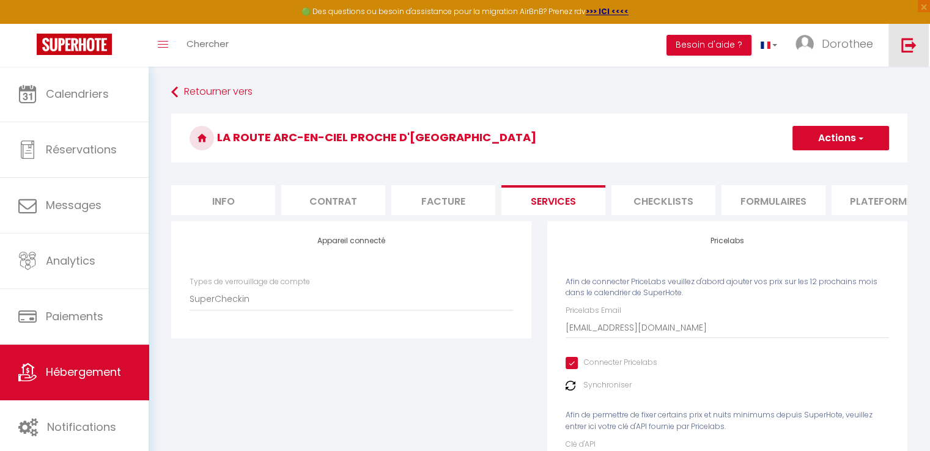
click at [912, 40] on img at bounding box center [908, 44] width 15 height 15
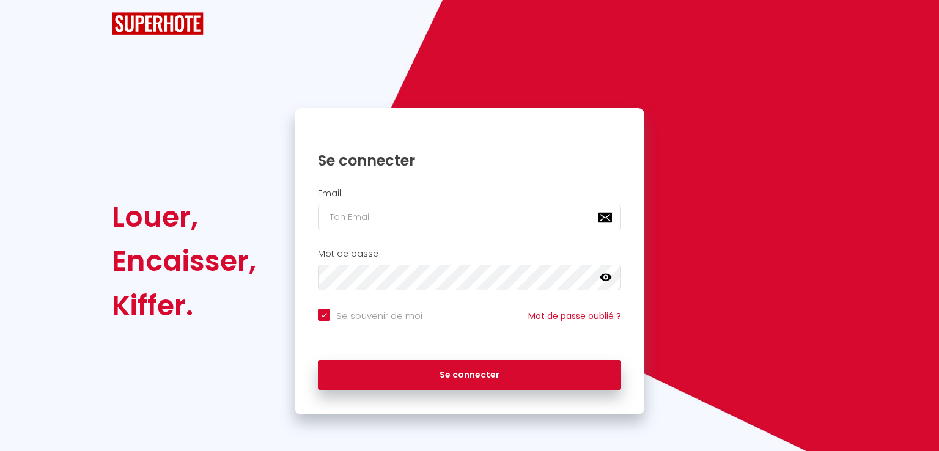
checkbox input "true"
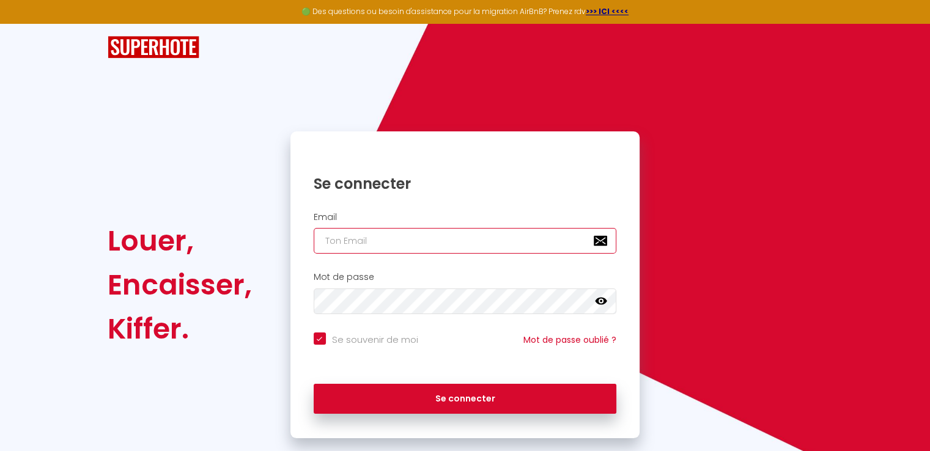
type input "[EMAIL_ADDRESS][DOMAIN_NAME]"
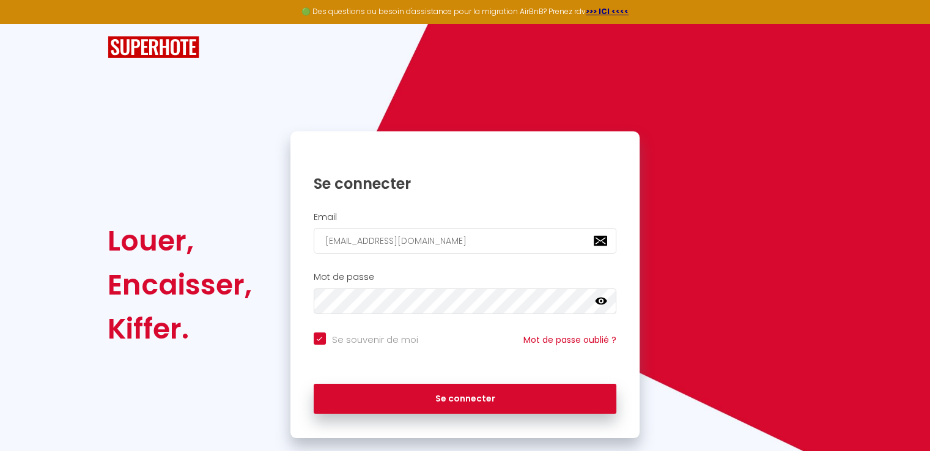
checkbox input "true"
click at [600, 301] on icon at bounding box center [601, 301] width 12 height 7
